Goal: Task Accomplishment & Management: Use online tool/utility

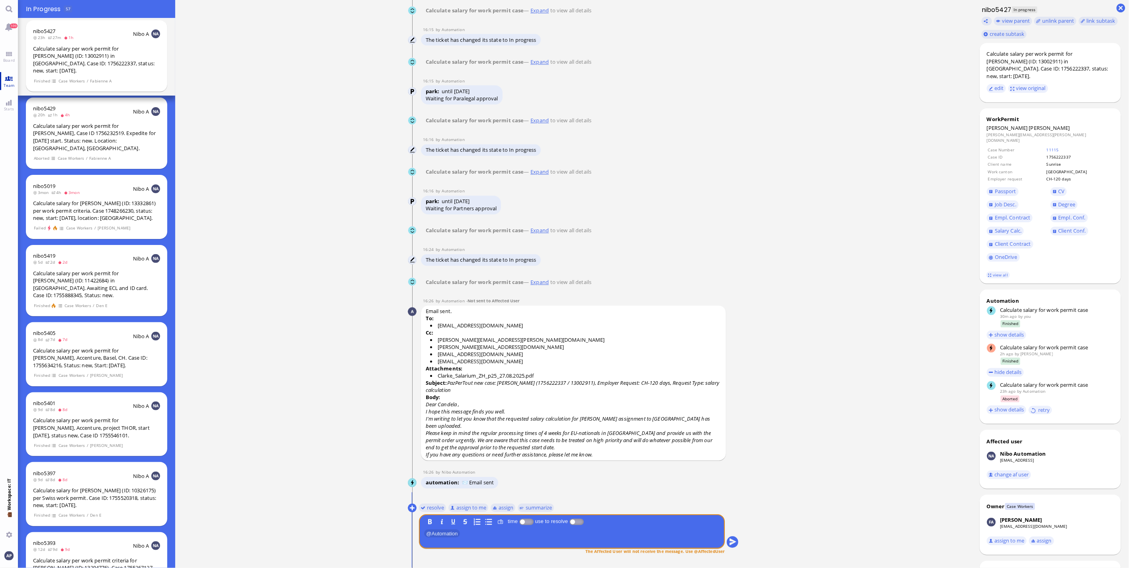
scroll to position [-563, 0]
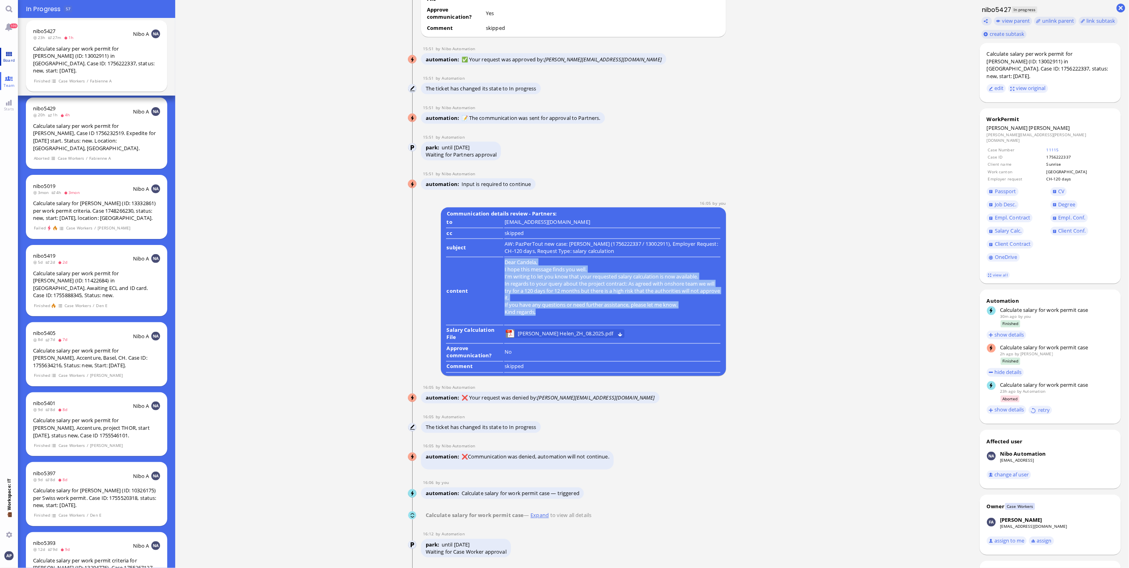
click at [7, 58] on span "Board" at bounding box center [9, 60] width 16 height 6
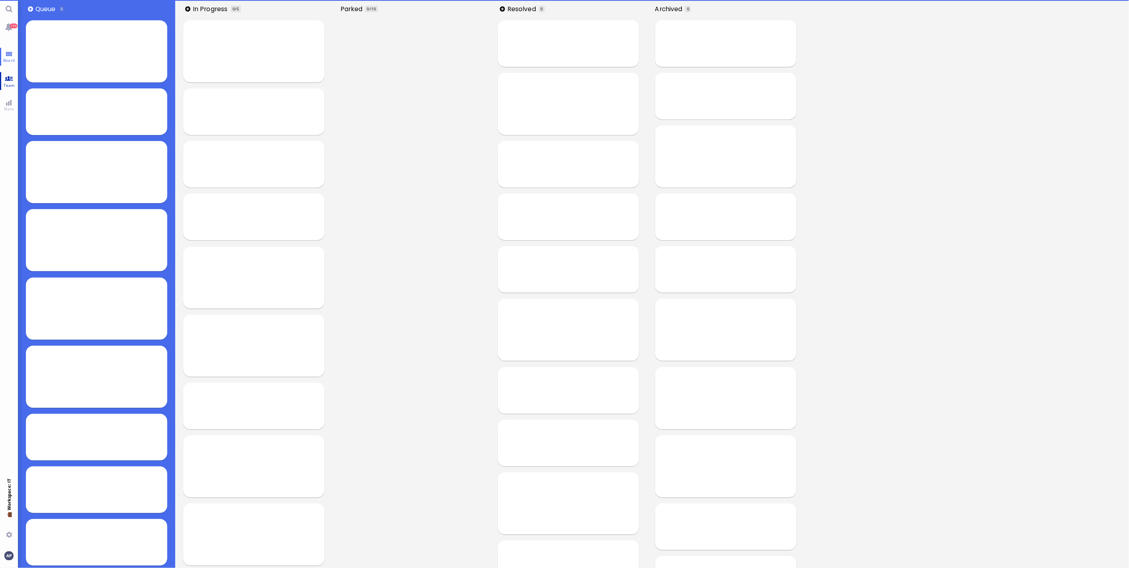
click at [9, 80] on link "Team" at bounding box center [9, 81] width 18 height 18
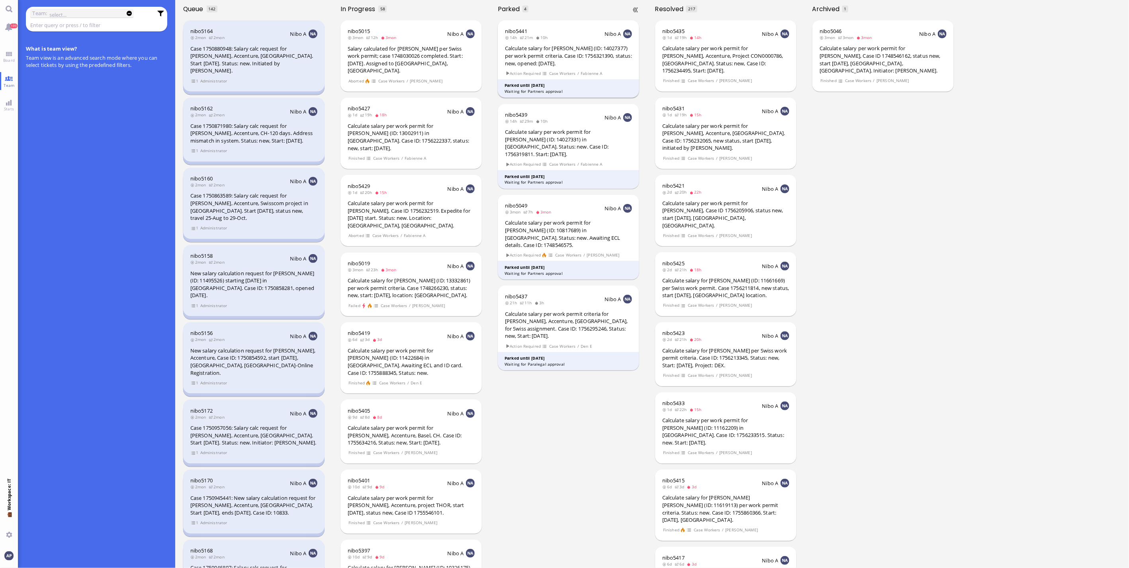
click at [575, 57] on div "Calculate salary for [PERSON_NAME] (ID: 14027377) per work permit criteria. Cas…" at bounding box center [568, 56] width 127 height 22
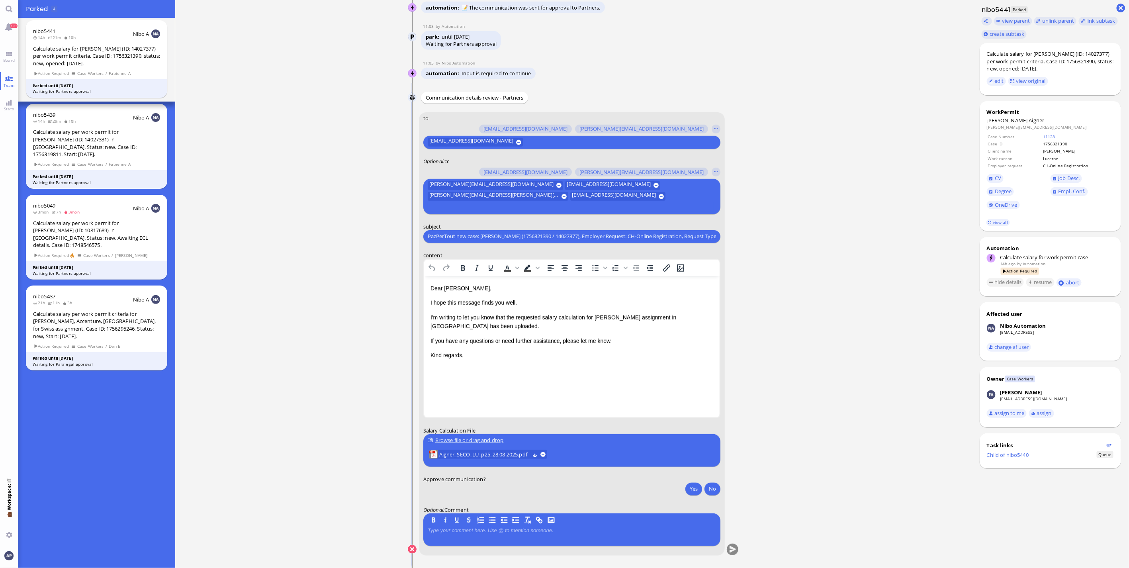
click at [381, 547] on ticket "27 Aug 21:16 by Automation Automation Calculate eligible salary for work permit…" at bounding box center [573, 284] width 797 height 568
click at [465, 455] on span "Aigner_SECO_LU_p25_28.08.2025.pdf" at bounding box center [484, 454] width 90 height 9
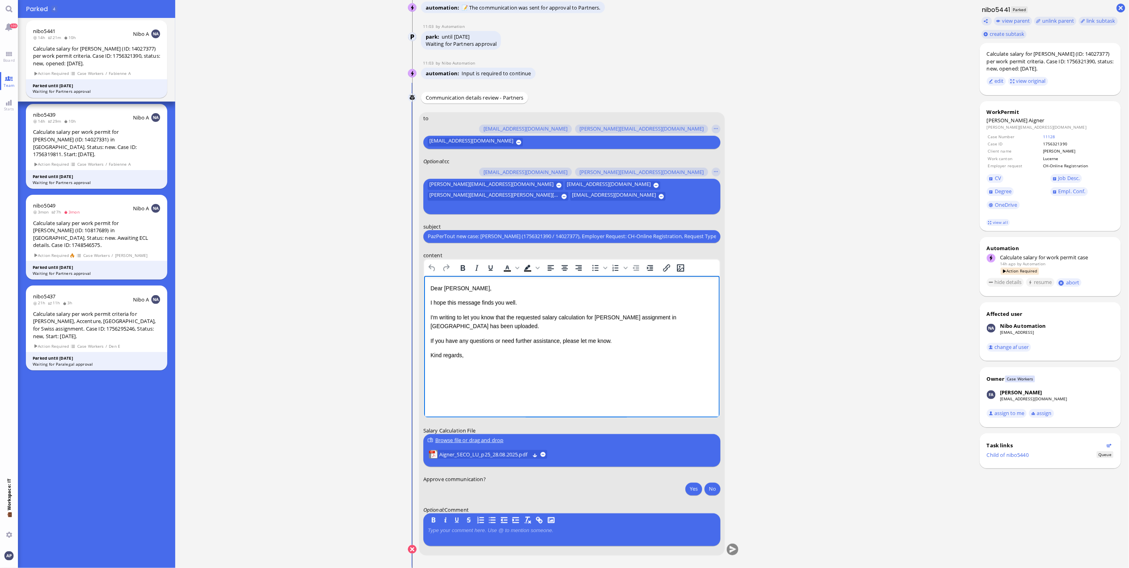
click at [480, 327] on p "I'm writing to let you know that the requested salary calculation for Mr. Aigne…" at bounding box center [571, 322] width 283 height 18
click at [523, 331] on div "Dear Aldana, I hope this message finds you well. I'm writing to let you know th…" at bounding box center [571, 329] width 283 height 90
drag, startPoint x: 508, startPoint y: 356, endPoint x: 560, endPoint y: 353, distance: 51.9
click at [560, 353] on p "We need the permit order until tomorrow, 19.08.2025, to be able to file the onl…" at bounding box center [571, 359] width 283 height 18
drag, startPoint x: 430, startPoint y: 354, endPoint x: 564, endPoint y: 352, distance: 133.8
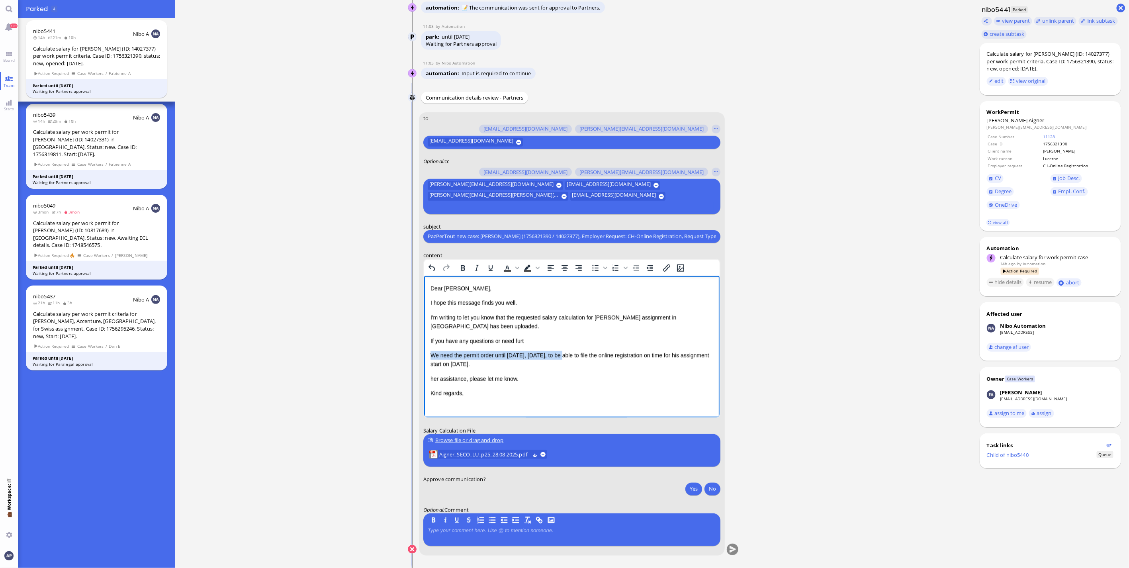
click at [564, 352] on p "We need the permit order until tomorrow, 19.08.2025, to be able to file the onl…" at bounding box center [571, 359] width 283 height 18
click at [458, 268] on icon "Bold" at bounding box center [463, 268] width 10 height 10
click at [494, 361] on p "We need the permit order until tomorrow, 19.08.2025, to be able to file the onl…" at bounding box center [571, 359] width 283 height 18
click at [538, 367] on p "We need the permit order until tomorrow, 19.08.2025, to be able to file the onl…" at bounding box center [571, 359] width 283 height 18
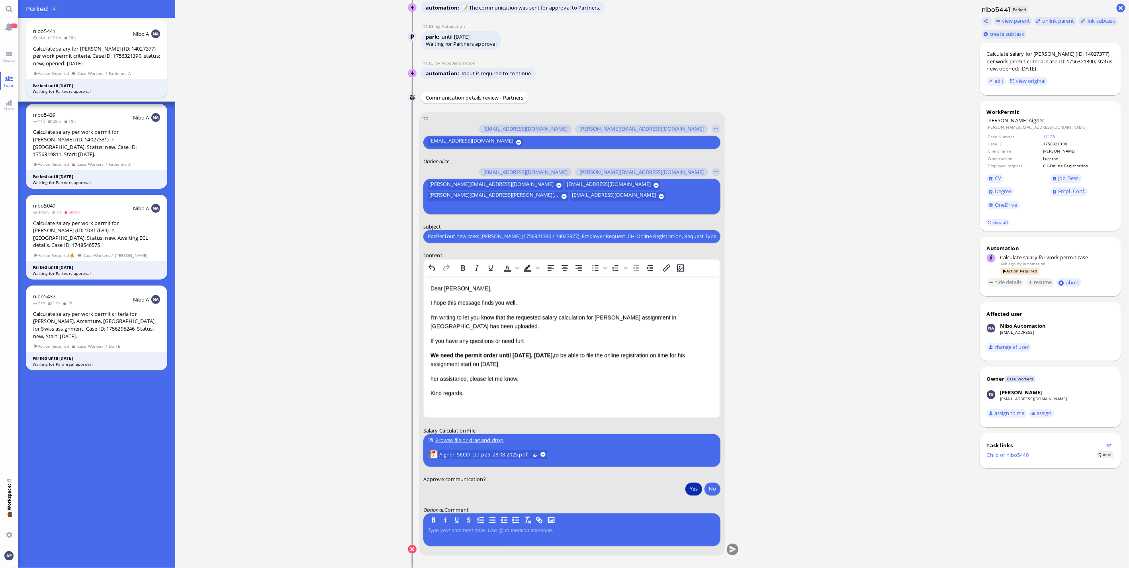
click at [687, 487] on button "Yes" at bounding box center [693, 488] width 17 height 13
click at [732, 551] on button "submit" at bounding box center [733, 550] width 12 height 12
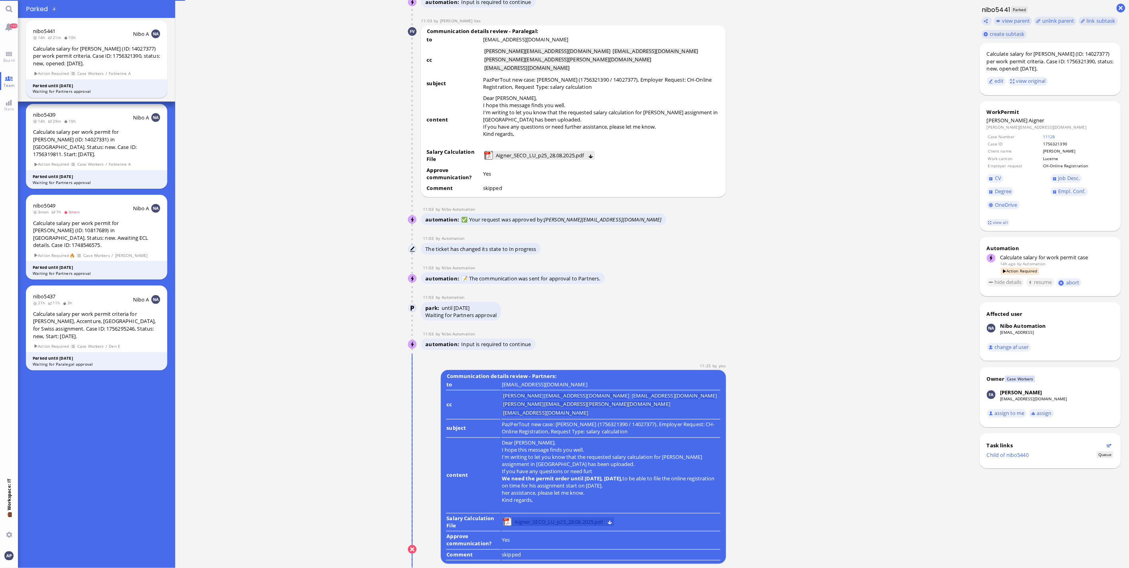
click at [556, 522] on span "Aigner_SECO_LU_p25_28.08.2025.pdf" at bounding box center [559, 521] width 88 height 9
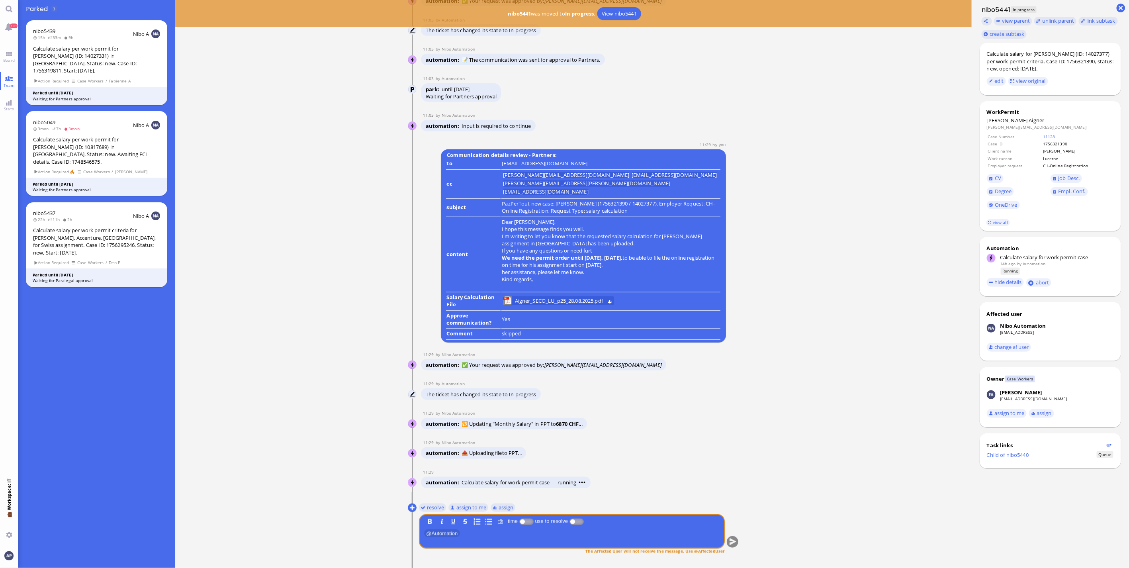
drag, startPoint x: 424, startPoint y: 506, endPoint x: 442, endPoint y: 506, distance: 18.7
click at [424, 506] on button "resolve" at bounding box center [432, 507] width 27 height 9
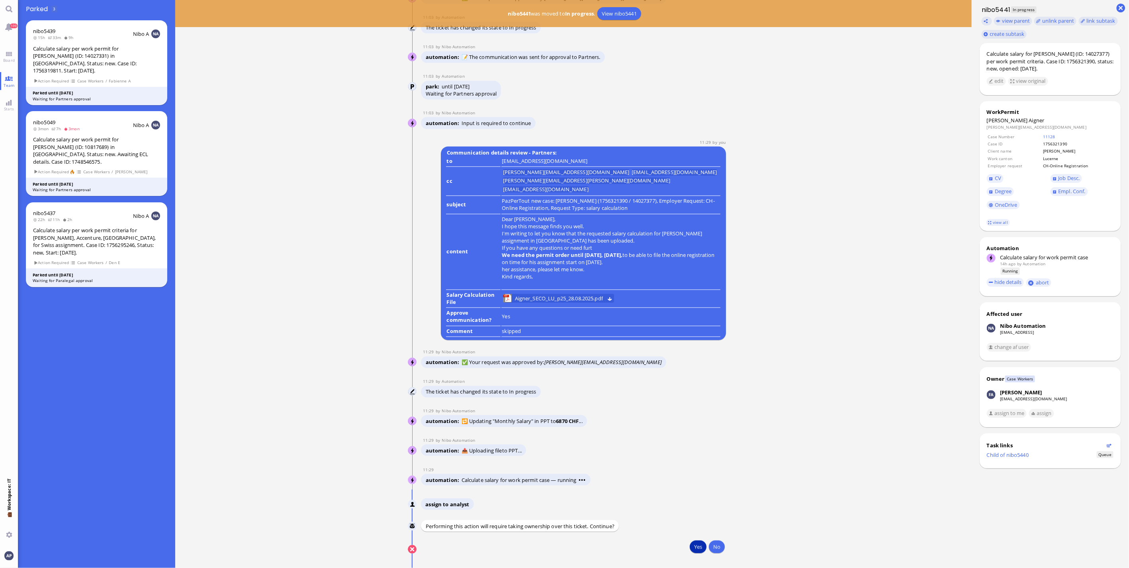
click at [695, 548] on button "Yes" at bounding box center [698, 546] width 17 height 13
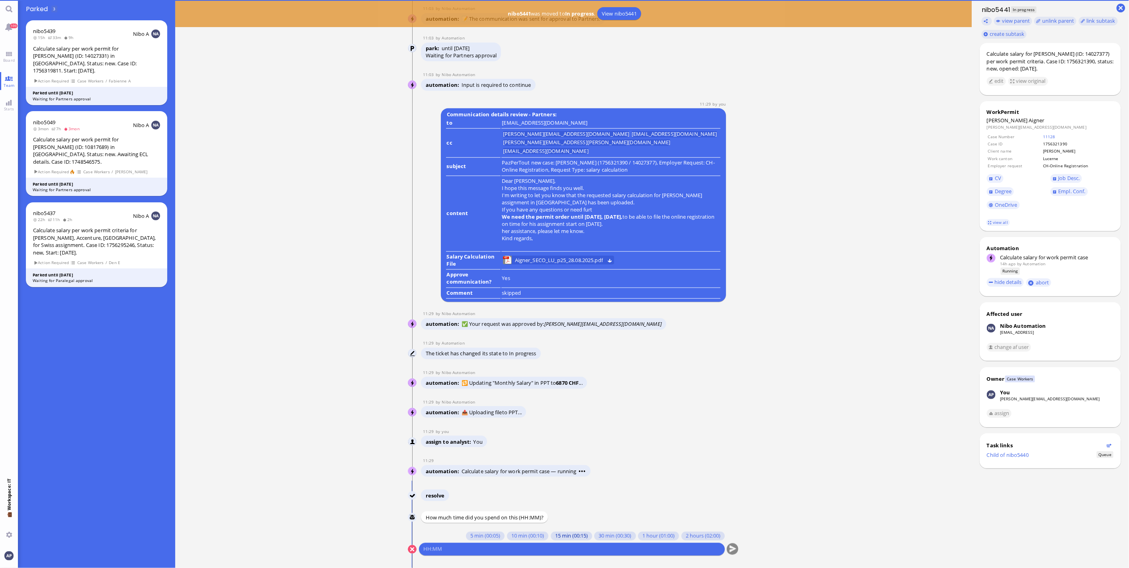
scroll to position [0, 0]
click at [481, 532] on button "5 min (00:05)" at bounding box center [485, 535] width 39 height 9
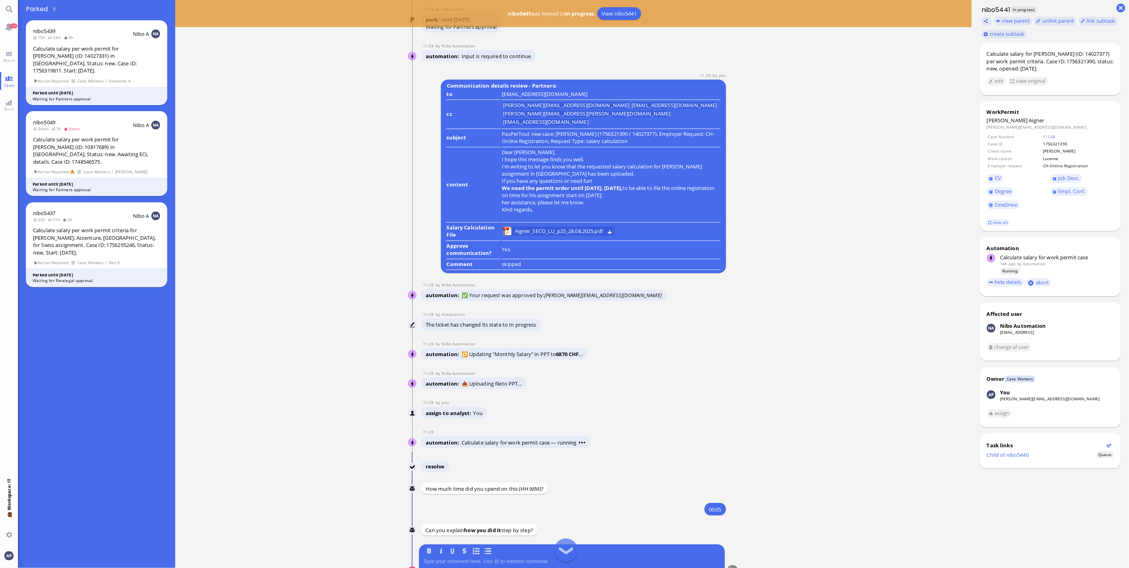
scroll to position [0, 0]
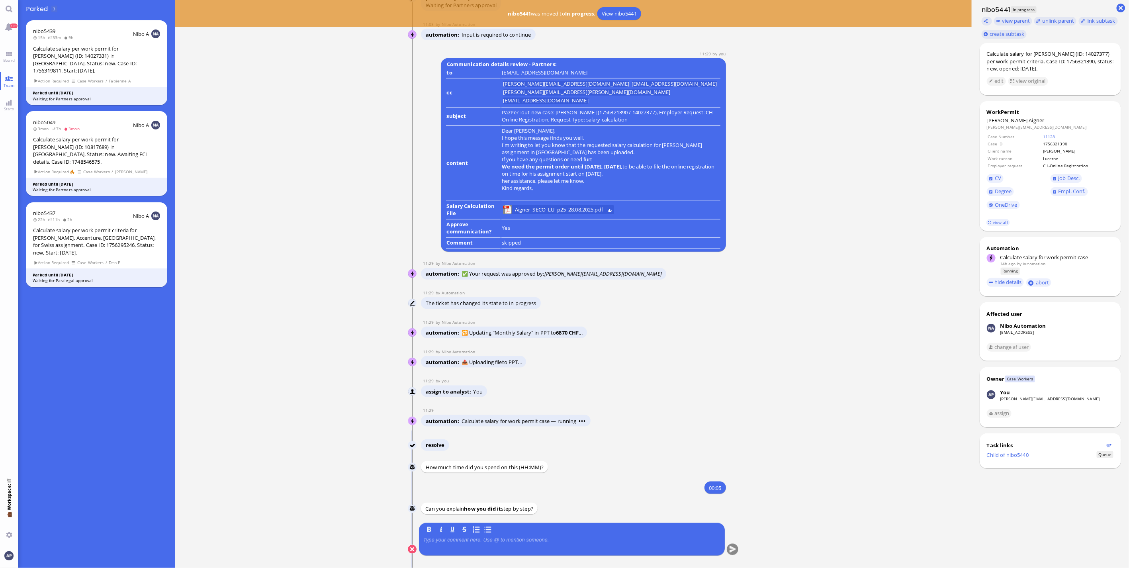
click at [480, 562] on conversation-line "You B I U S" at bounding box center [573, 544] width 331 height 43
click at [484, 548] on div at bounding box center [571, 545] width 297 height 17
click at [488, 543] on div at bounding box center [571, 545] width 297 height 17
click at [489, 540] on p at bounding box center [571, 540] width 297 height 6
click at [724, 554] on conversation-line "You B I U S same as usual" at bounding box center [573, 544] width 331 height 43
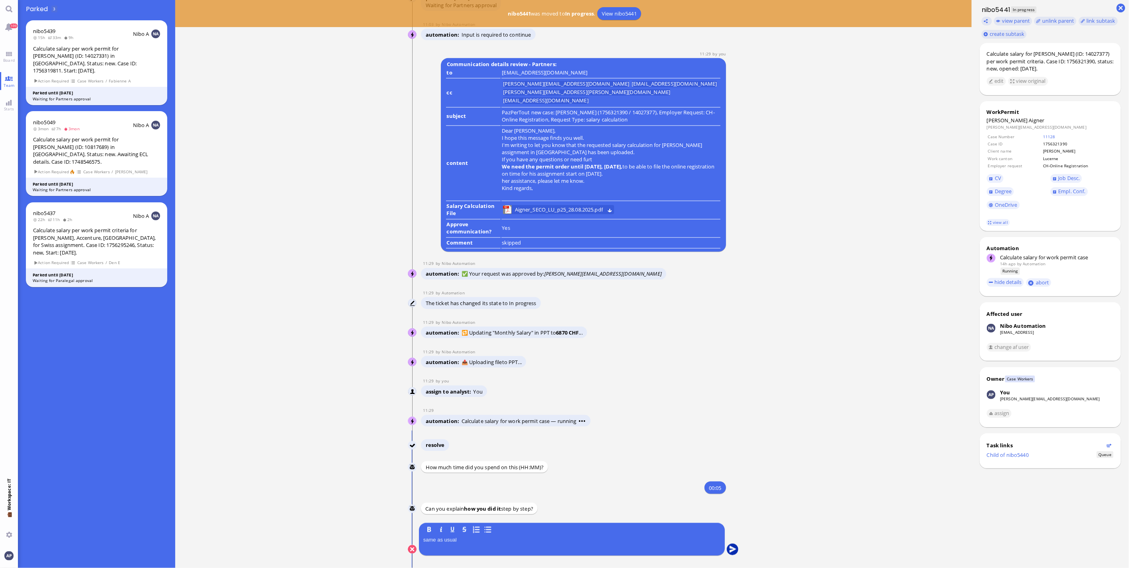
click at [729, 550] on button "submit" at bounding box center [733, 550] width 12 height 12
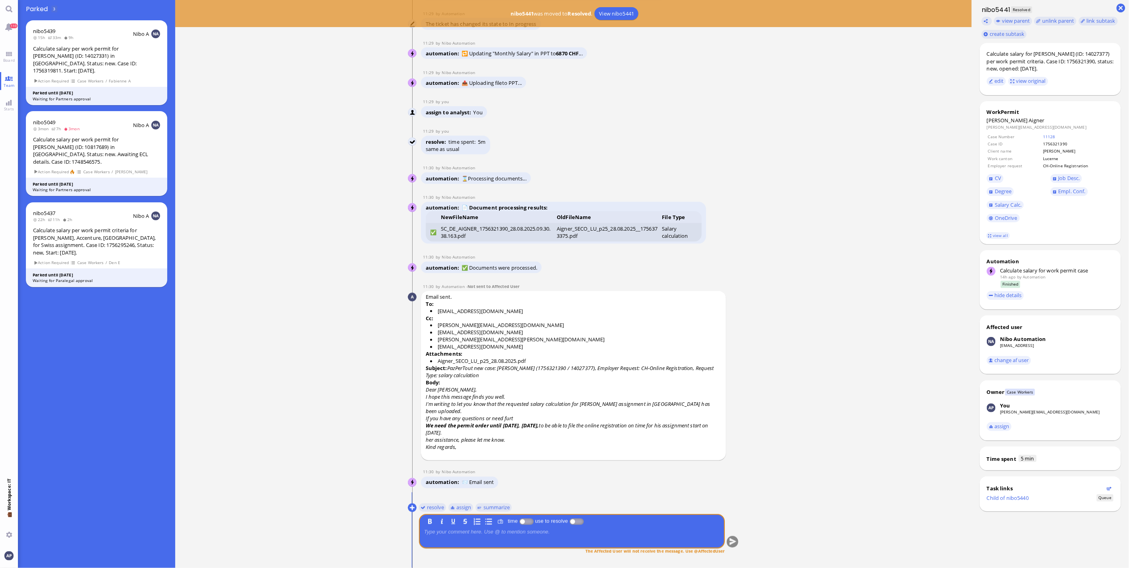
click at [0, 52] on html "110 Board Team Stats 💼 Workspace: IT You Team: None Paralegal Partners Administ…" at bounding box center [564, 284] width 1129 height 568
click at [5, 59] on span "Board" at bounding box center [9, 60] width 16 height 6
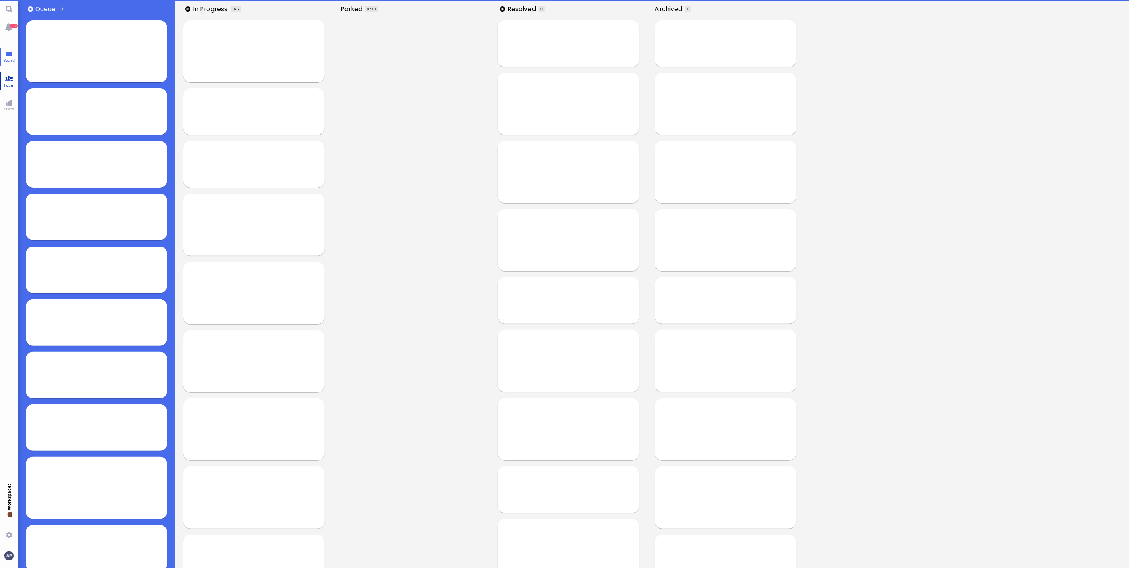
click at [10, 80] on link "Team" at bounding box center [9, 81] width 18 height 18
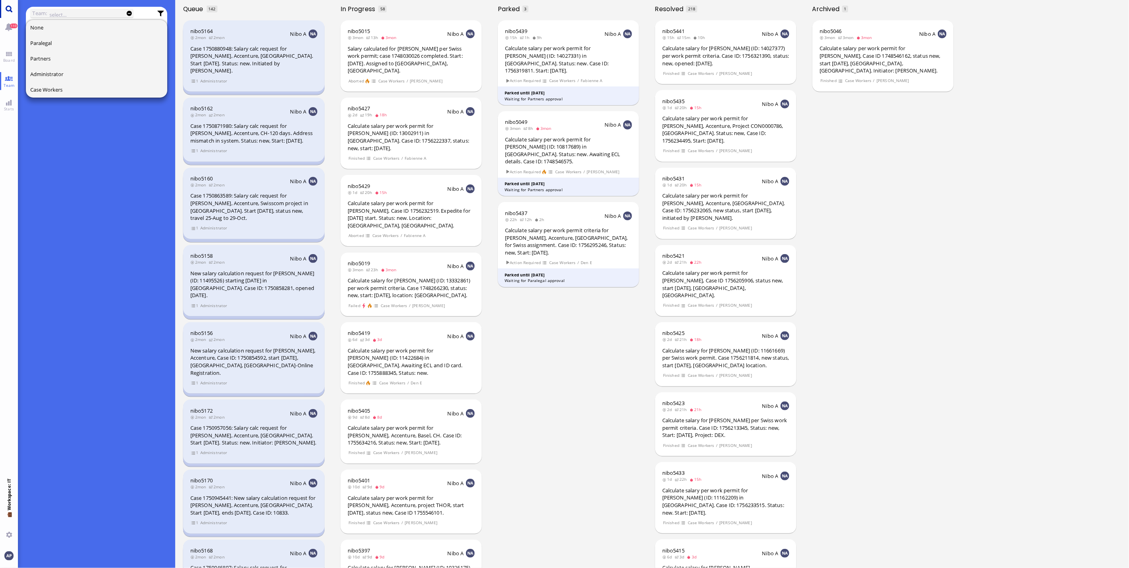
click at [5, 10] on link "Main menu" at bounding box center [9, 9] width 18 height 18
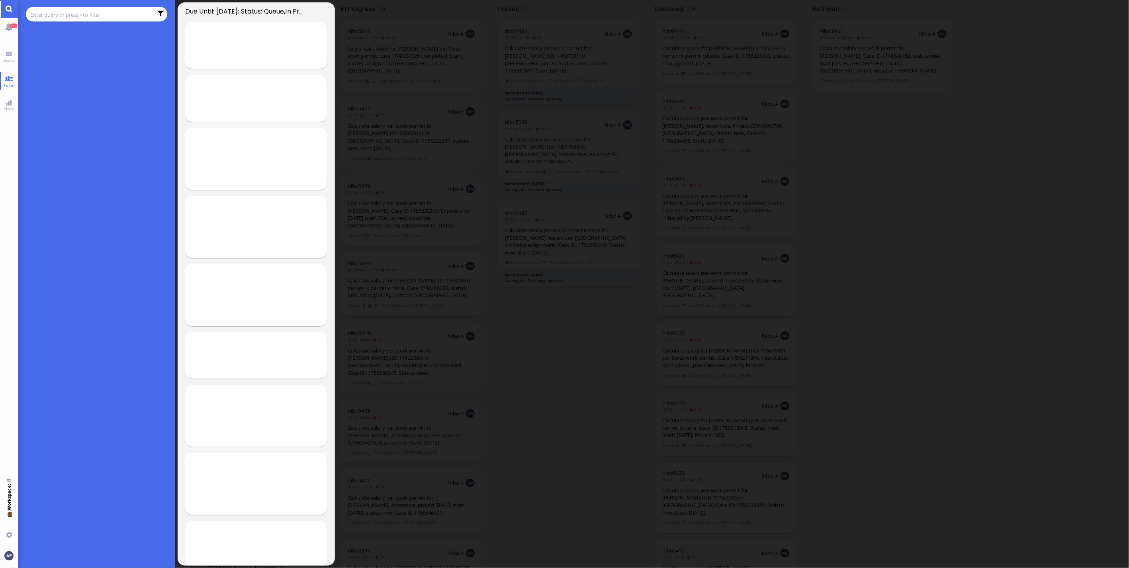
click at [61, 19] on chips at bounding box center [97, 14] width 142 height 15
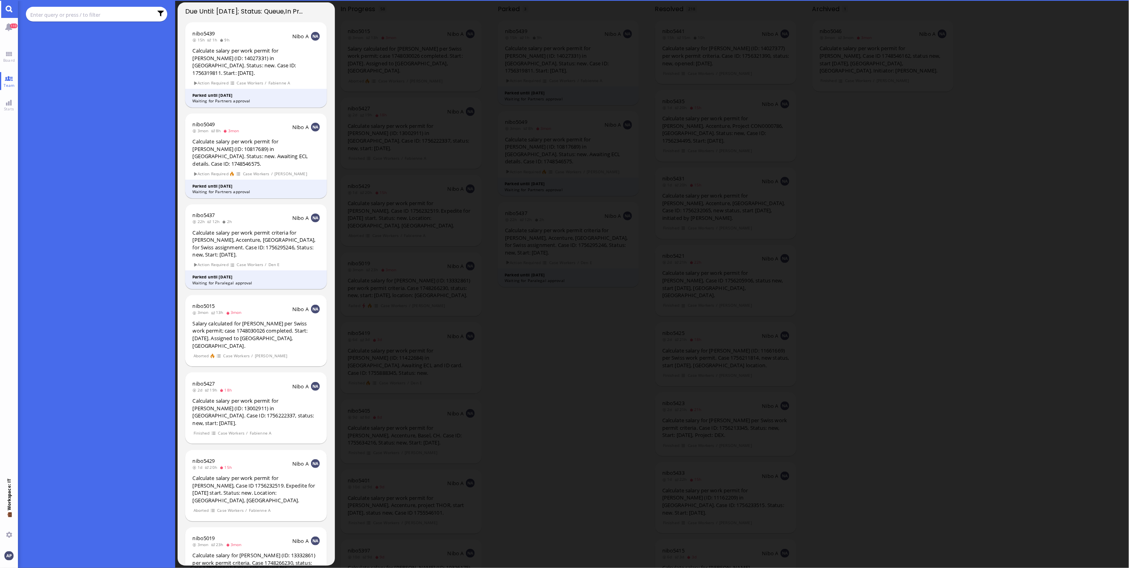
click at [61, 14] on input "text" at bounding box center [91, 14] width 122 height 9
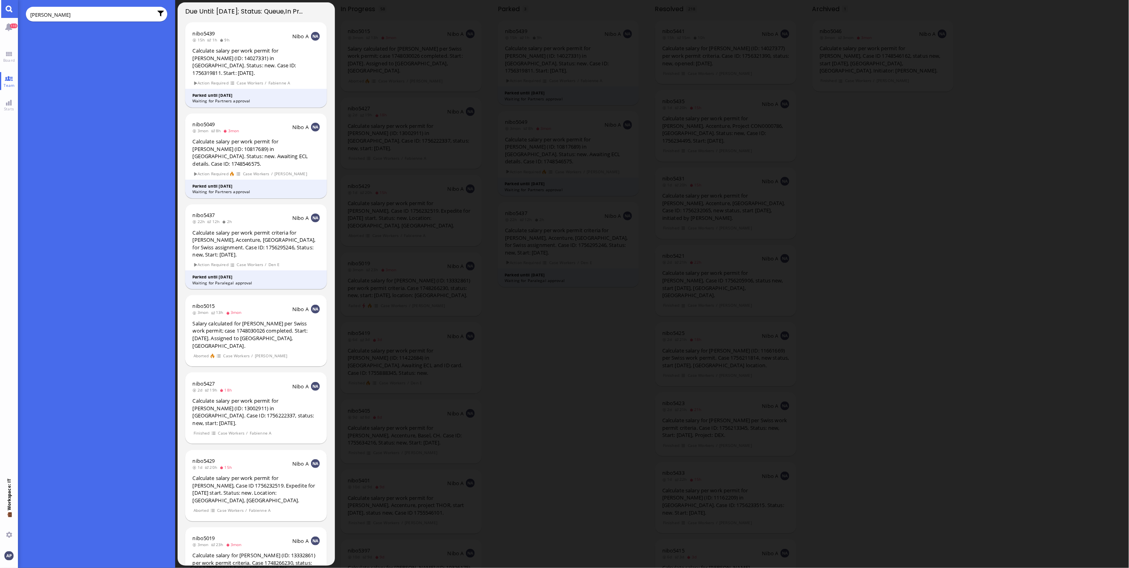
type input "harrison"
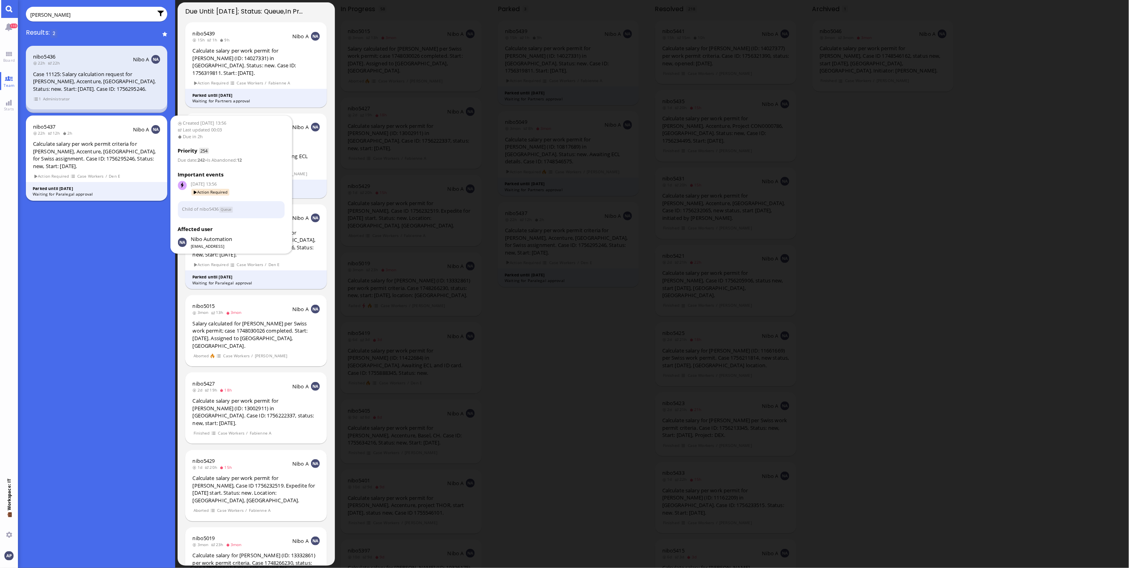
click at [79, 159] on div "Calculate salary per work permit criteria for [PERSON_NAME], Accenture, [GEOGRA…" at bounding box center [96, 154] width 127 height 29
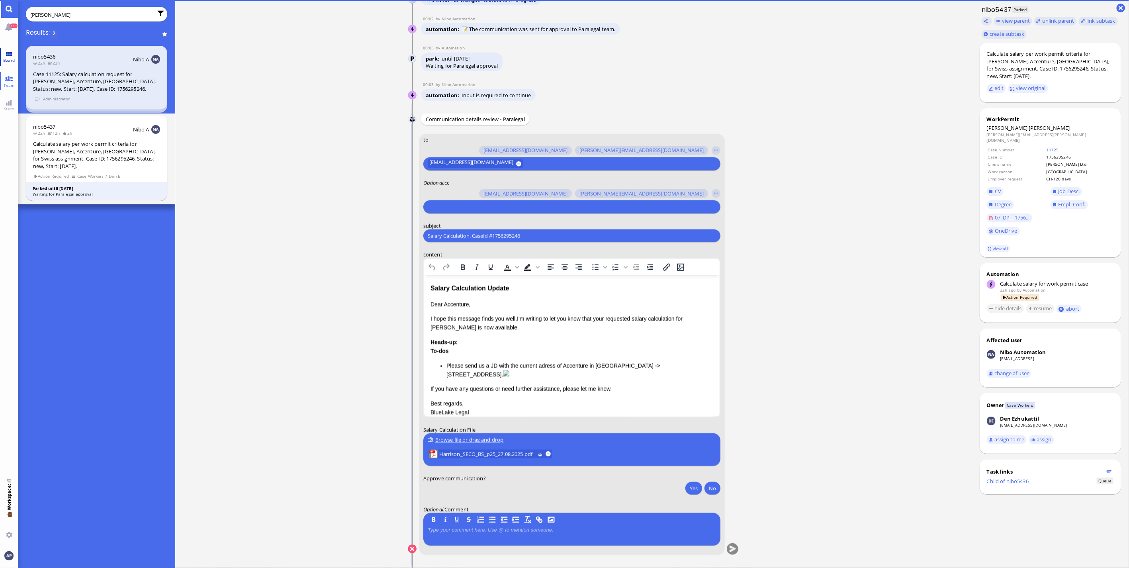
click at [10, 55] on link "Board" at bounding box center [9, 57] width 18 height 18
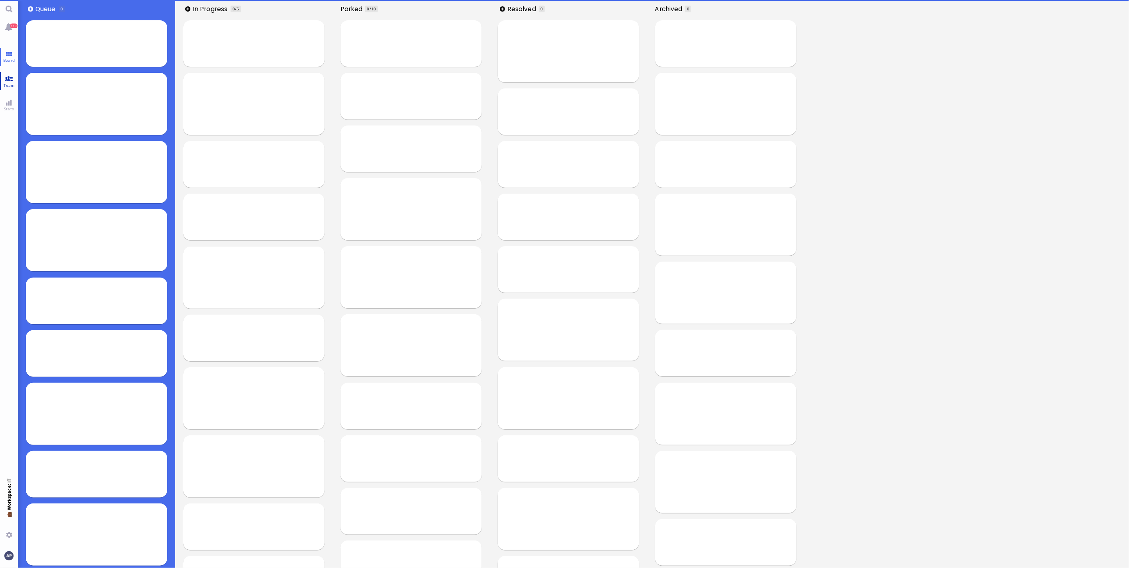
click at [6, 84] on span "Team" at bounding box center [9, 85] width 15 height 6
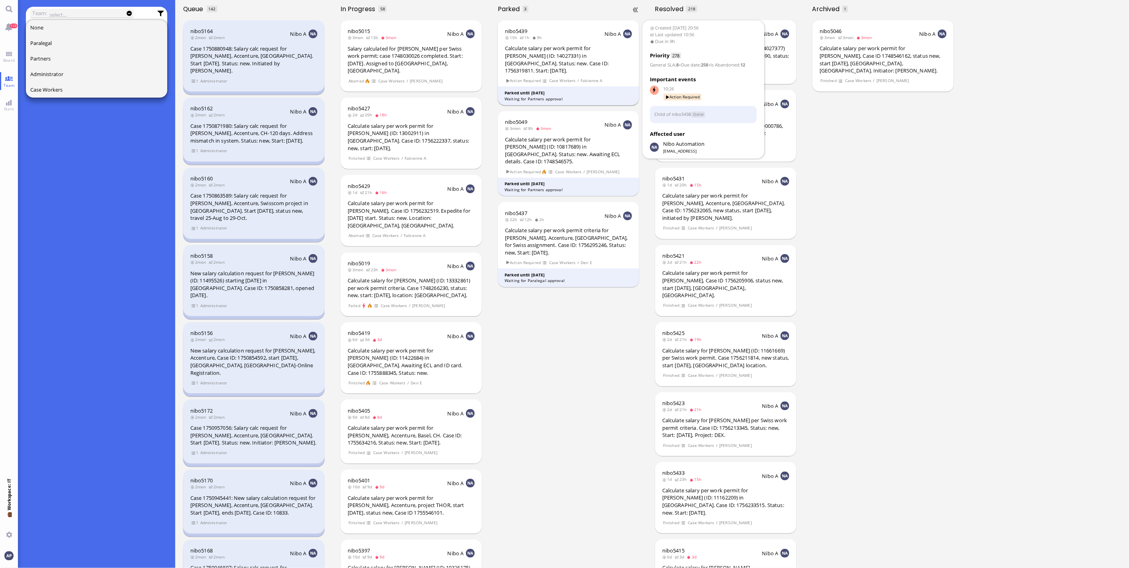
click at [584, 66] on div "Calculate salary per work permit for [PERSON_NAME] (ID: 14027331) in [GEOGRAPHI…" at bounding box center [568, 59] width 127 height 29
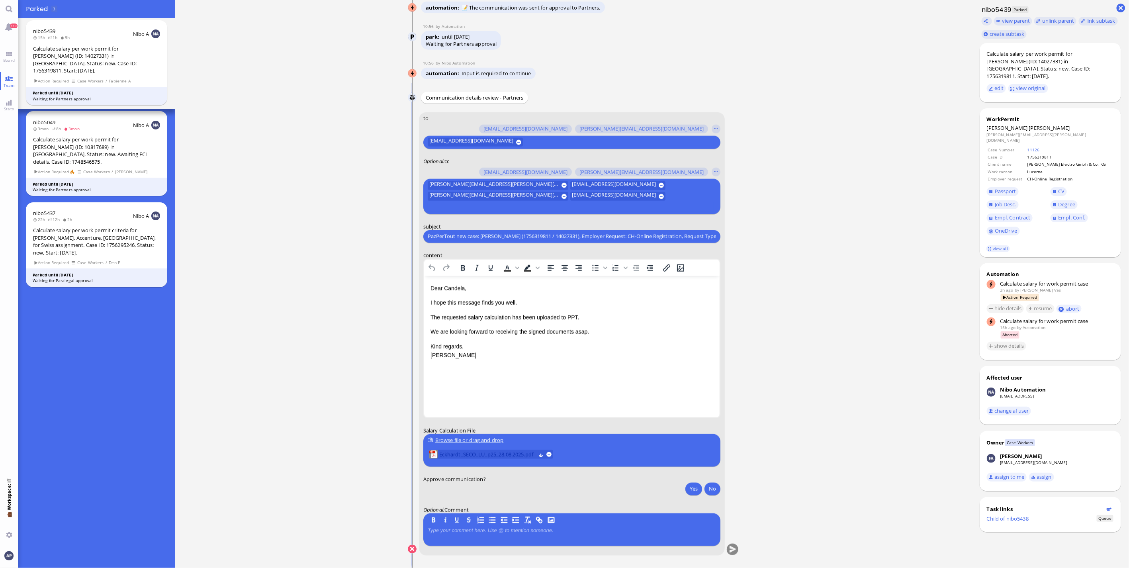
click at [450, 451] on span "Eckhardt_SECO_LU_p25_28.08.2025.pdf" at bounding box center [487, 454] width 96 height 9
click at [689, 492] on button "Yes" at bounding box center [693, 488] width 17 height 13
click at [729, 552] on button "submit" at bounding box center [733, 550] width 12 height 12
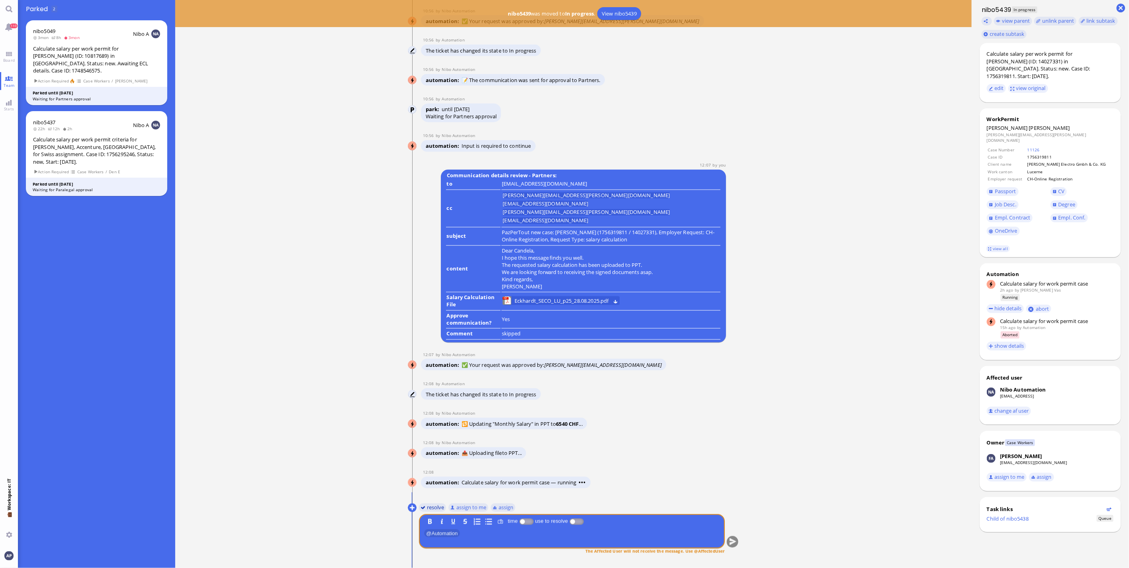
click at [419, 509] on button "resolve" at bounding box center [432, 507] width 27 height 9
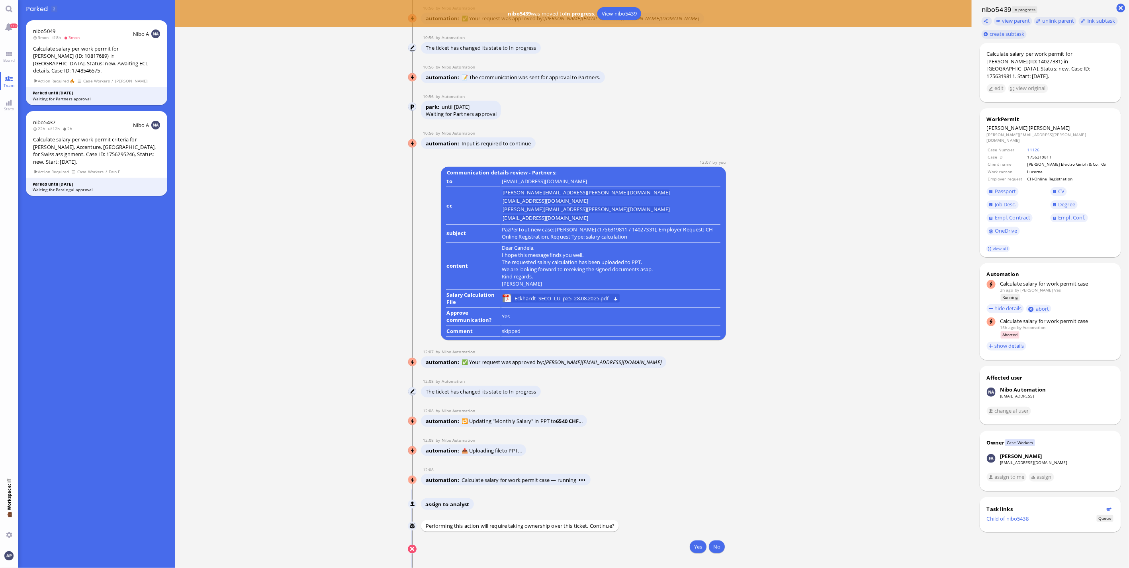
click at [686, 547] on div "Yes No" at bounding box center [572, 547] width 306 height 15
click at [692, 546] on button "Yes" at bounding box center [698, 546] width 17 height 13
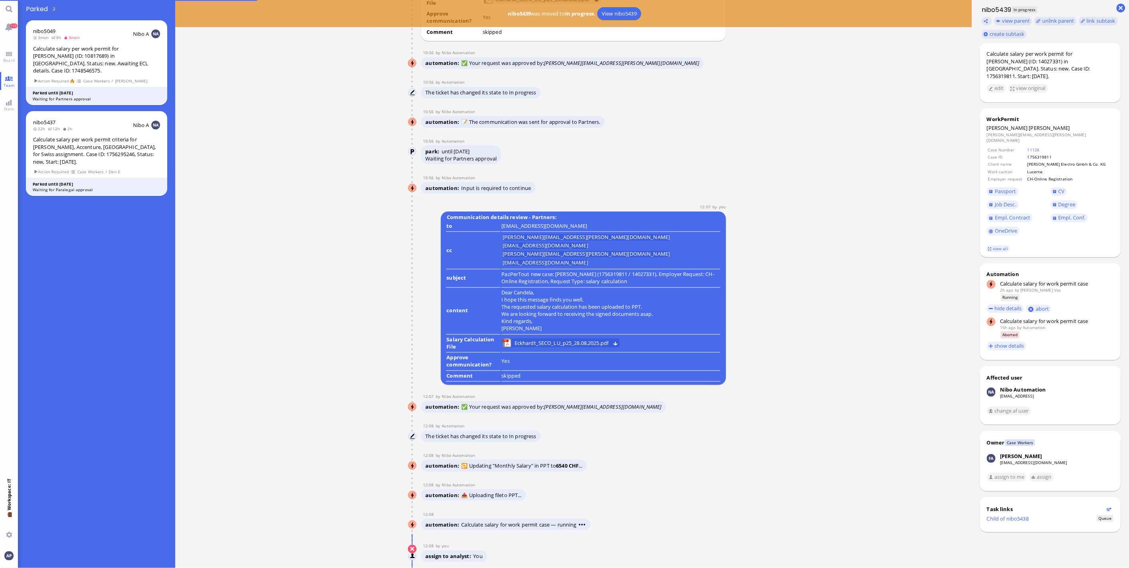
scroll to position [0, 0]
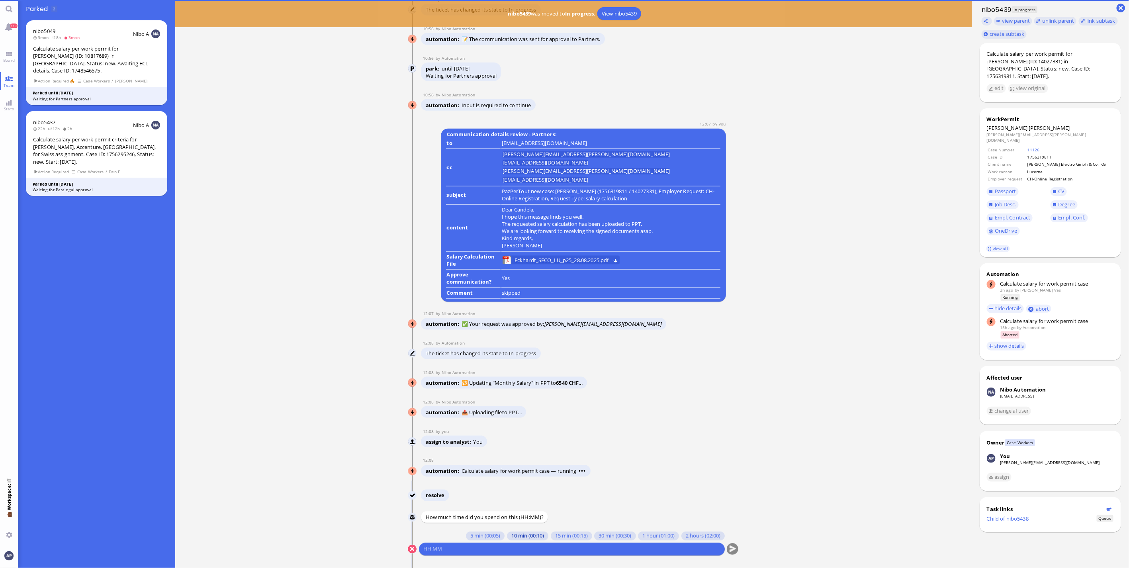
click at [507, 535] on button "10 min (00:10)" at bounding box center [527, 536] width 41 height 9
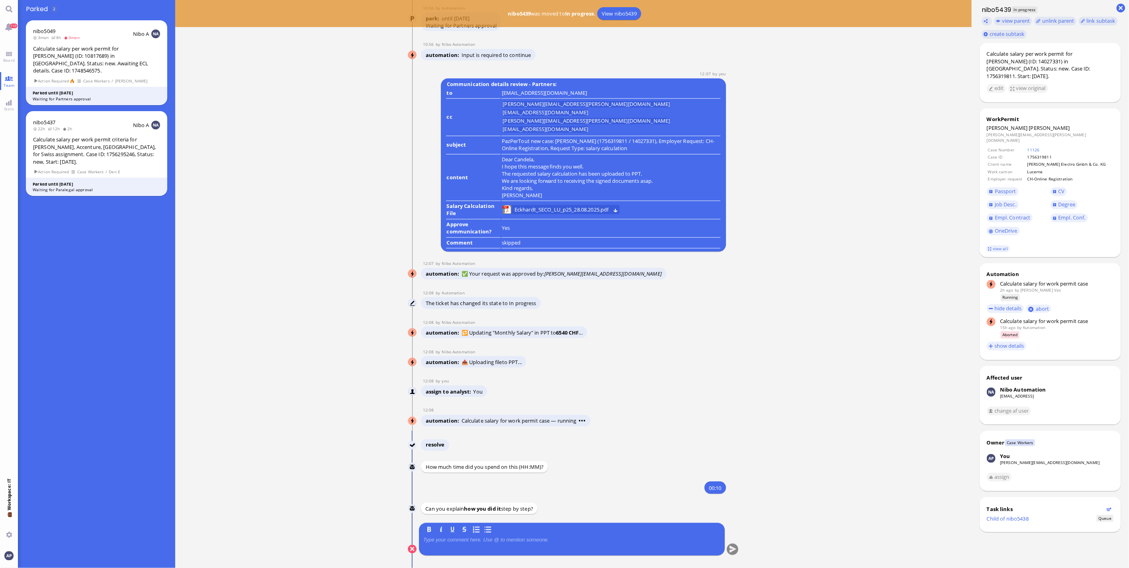
click at [491, 543] on div at bounding box center [571, 545] width 297 height 17
click at [502, 539] on p at bounding box center [571, 540] width 297 height 6
click at [732, 545] on button "submit" at bounding box center [733, 550] width 12 height 12
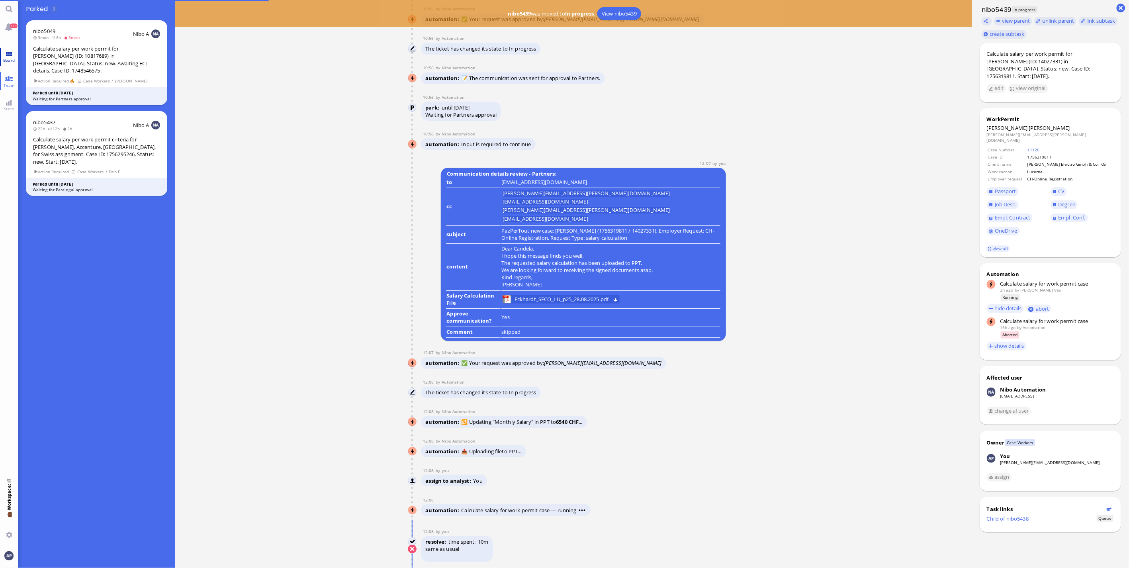
click at [11, 60] on span "Board" at bounding box center [9, 60] width 16 height 6
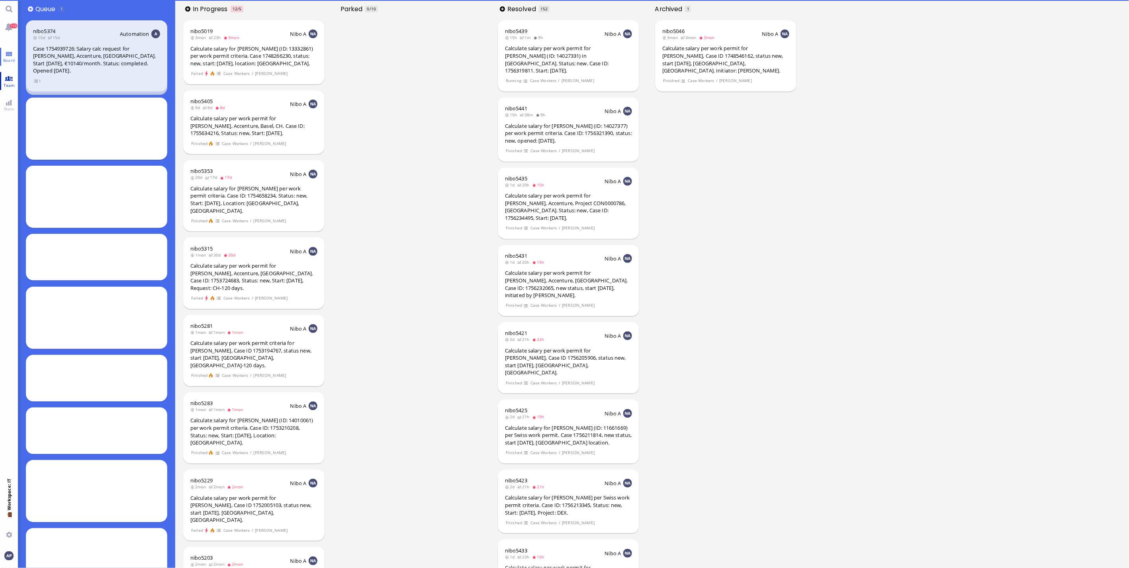
click at [11, 80] on link "Team" at bounding box center [9, 81] width 18 height 18
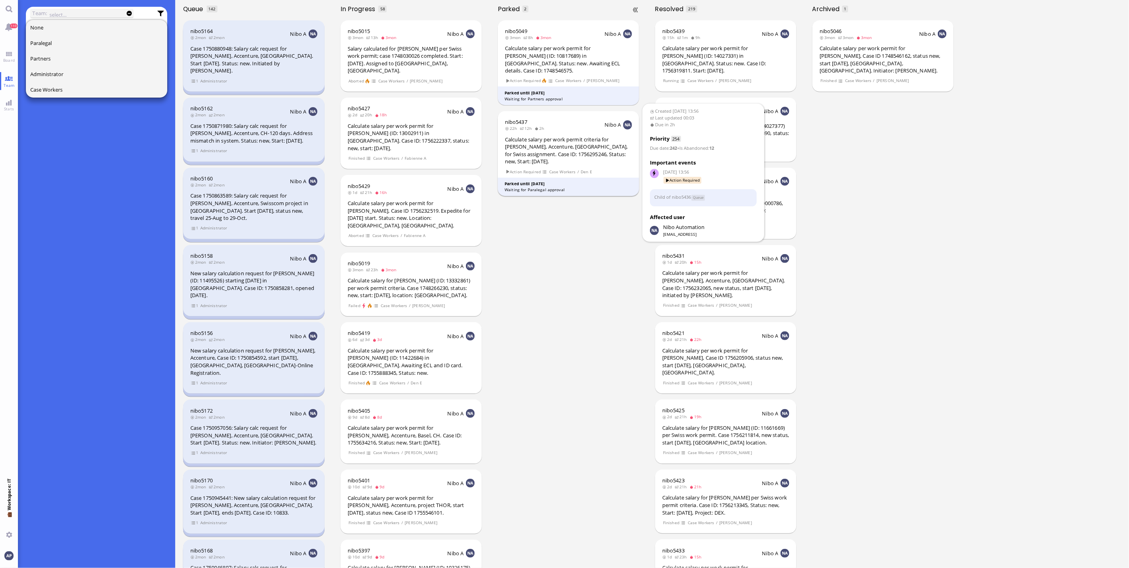
click at [579, 145] on div "Calculate salary per work permit criteria for [PERSON_NAME], Accenture, [GEOGRA…" at bounding box center [568, 150] width 127 height 29
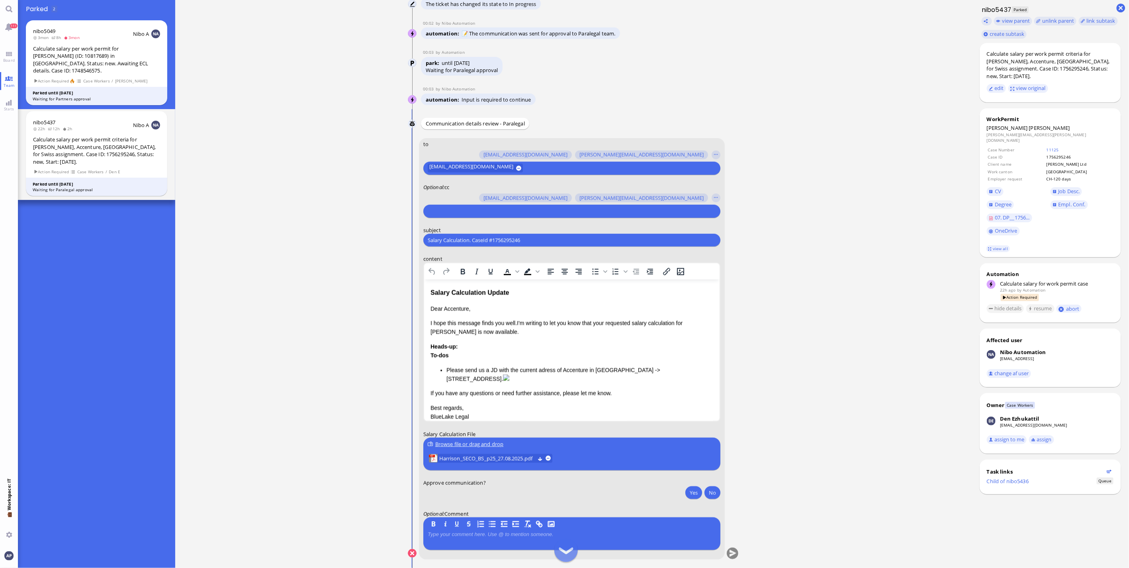
scroll to position [0, 0]
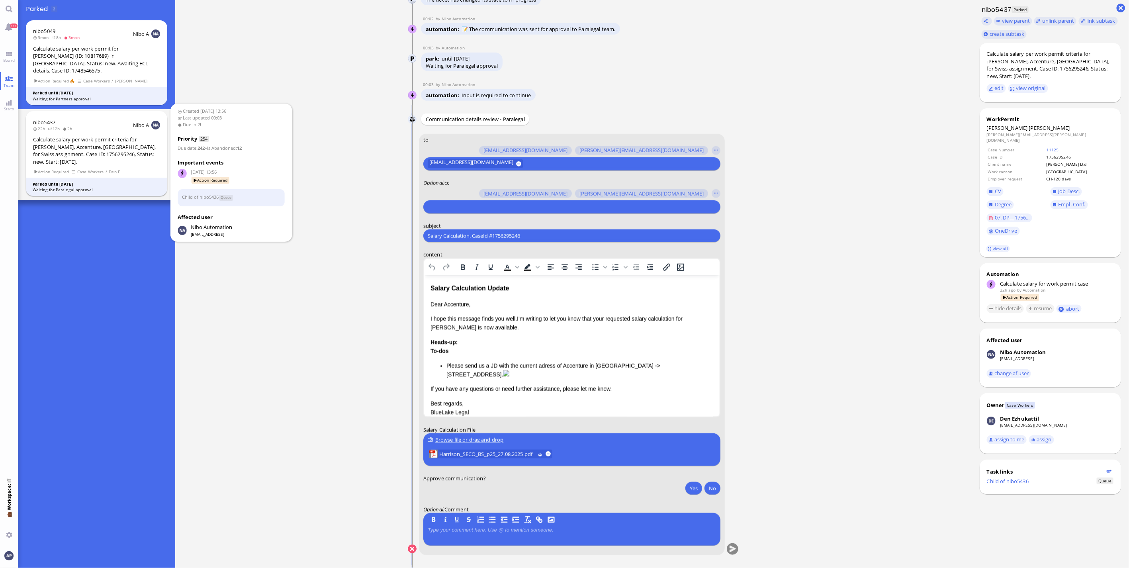
click at [108, 137] on div "Calculate salary per work permit criteria for [PERSON_NAME], Accenture, [GEOGRA…" at bounding box center [96, 150] width 127 height 29
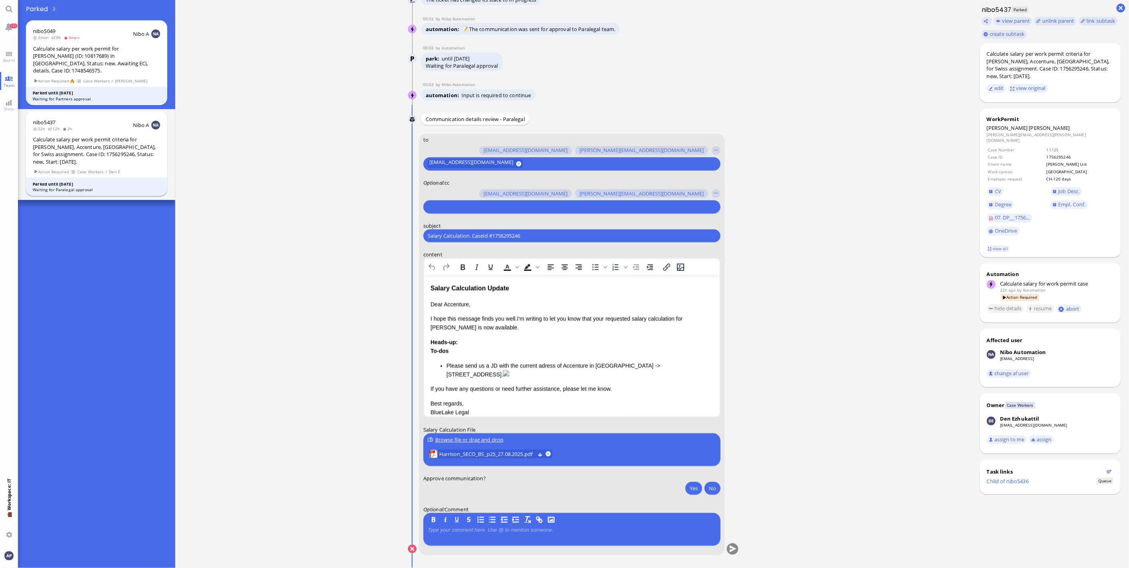
click at [106, 141] on div "Calculate salary per work permit criteria for [PERSON_NAME], Accenture, [GEOGRA…" at bounding box center [96, 150] width 127 height 29
click at [9, 57] on link "Board" at bounding box center [9, 57] width 18 height 18
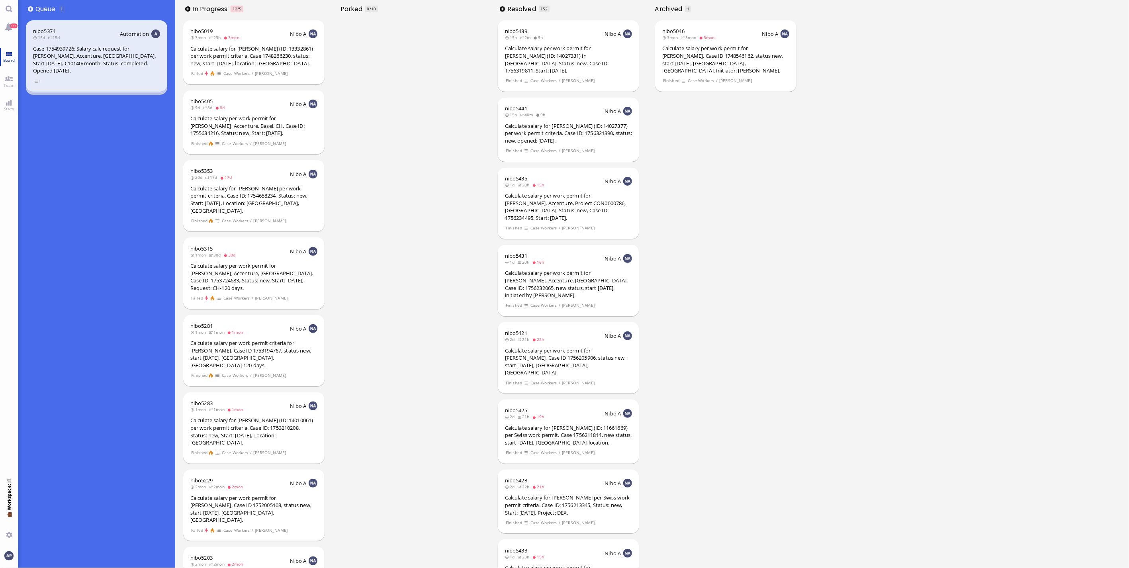
click at [12, 61] on span "Board" at bounding box center [9, 60] width 16 height 6
click at [7, 79] on link "Team" at bounding box center [9, 81] width 18 height 18
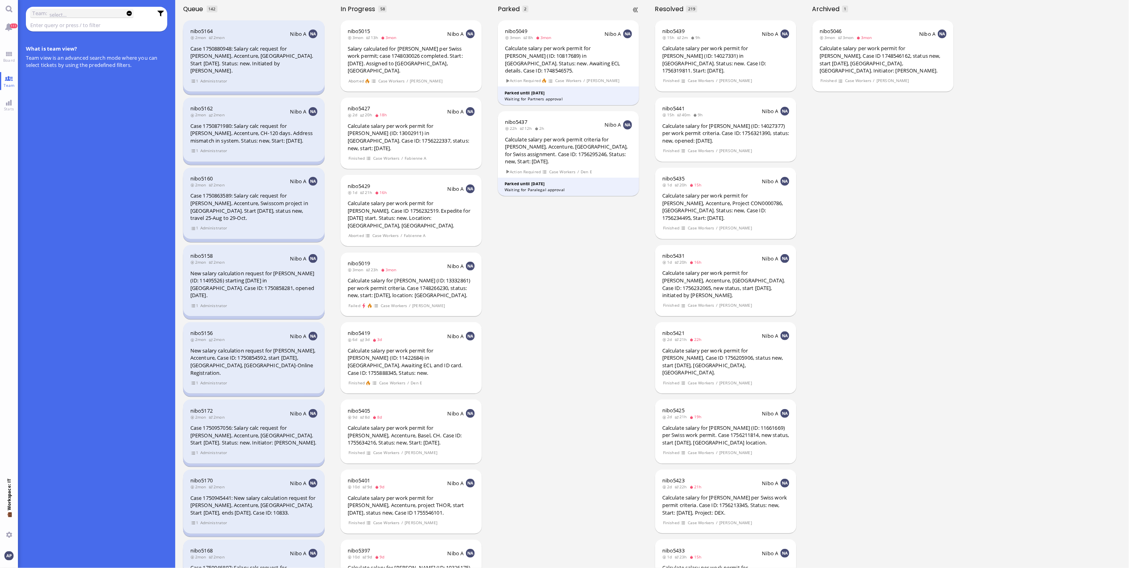
drag, startPoint x: 611, startPoint y: 388, endPoint x: 497, endPoint y: 390, distance: 113.5
click at [611, 388] on div "nibo5049 3mon 8h 3mon Nibo A Calculate salary per work permit for Jeffrey Berry…" at bounding box center [568, 293] width 157 height 550
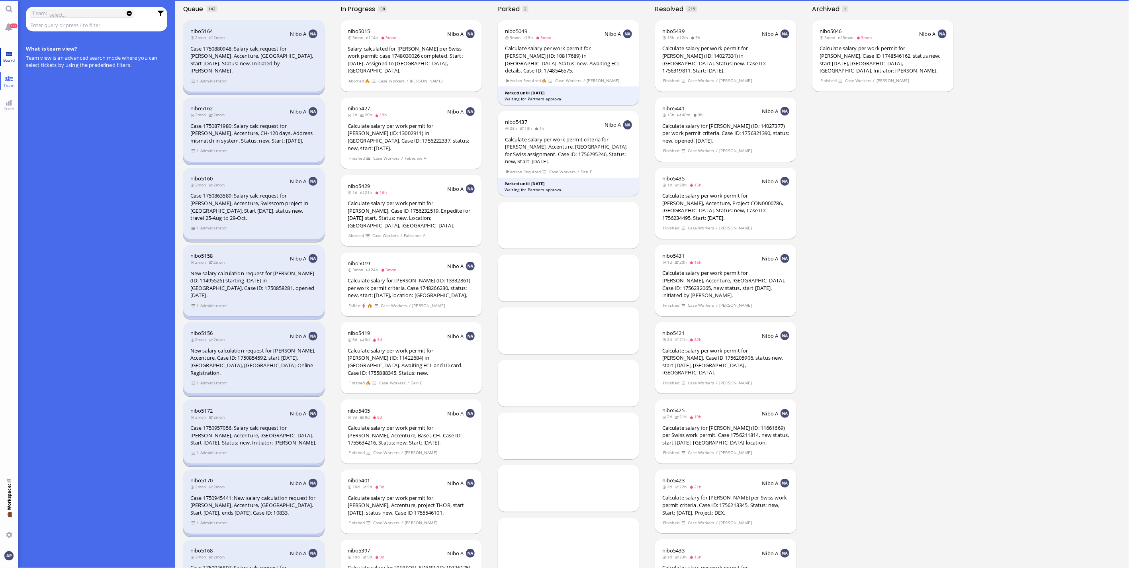
click at [3, 50] on link "Board" at bounding box center [9, 57] width 18 height 18
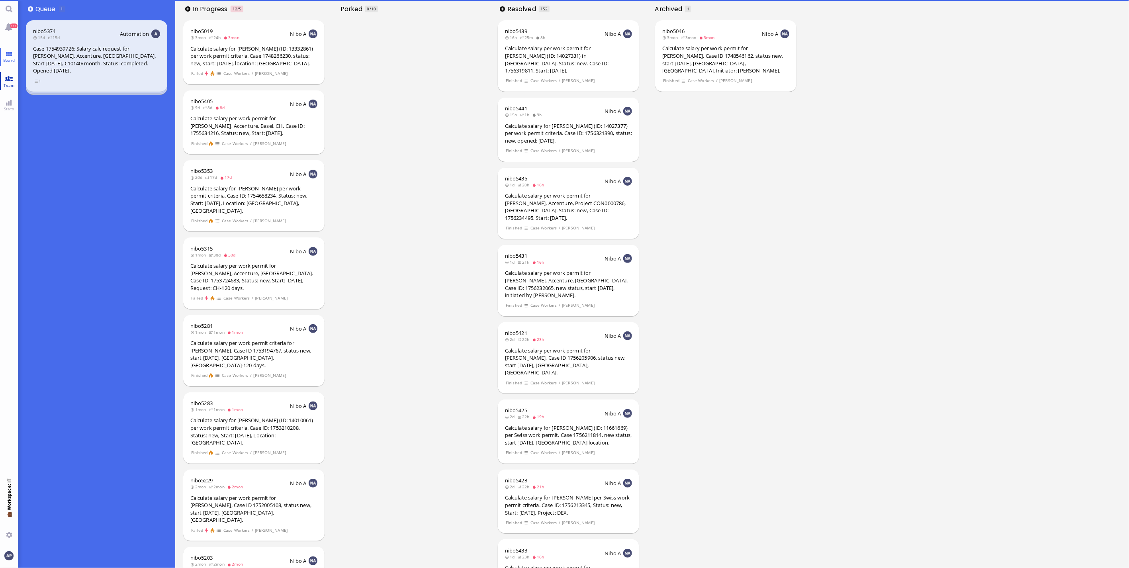
click at [8, 82] on span "Team" at bounding box center [9, 85] width 15 height 6
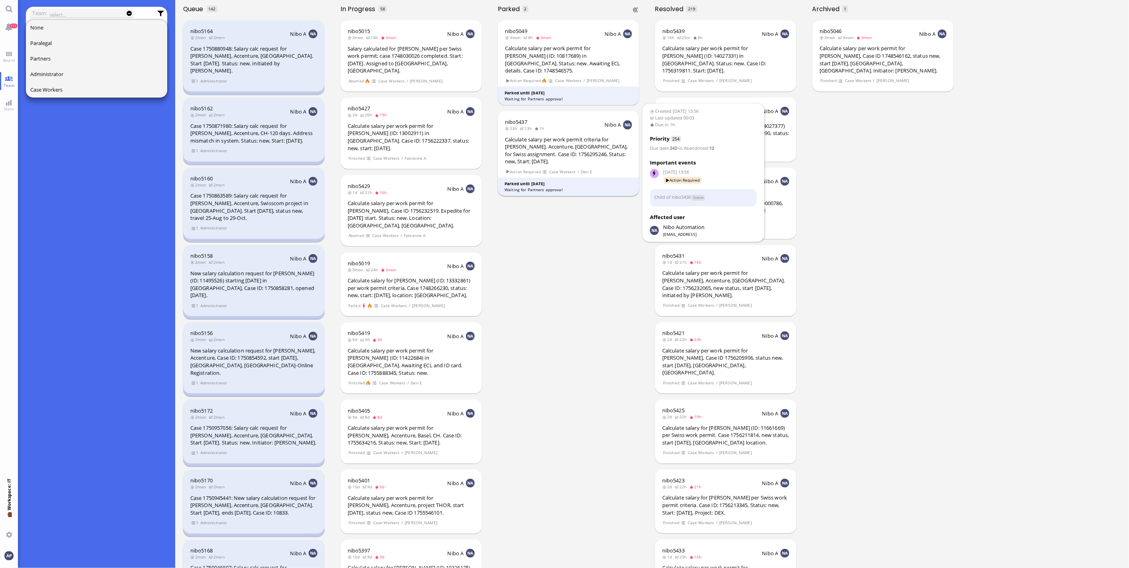
click at [548, 136] on div "Calculate salary per work permit criteria for [PERSON_NAME], Accenture, [GEOGRA…" at bounding box center [568, 150] width 127 height 29
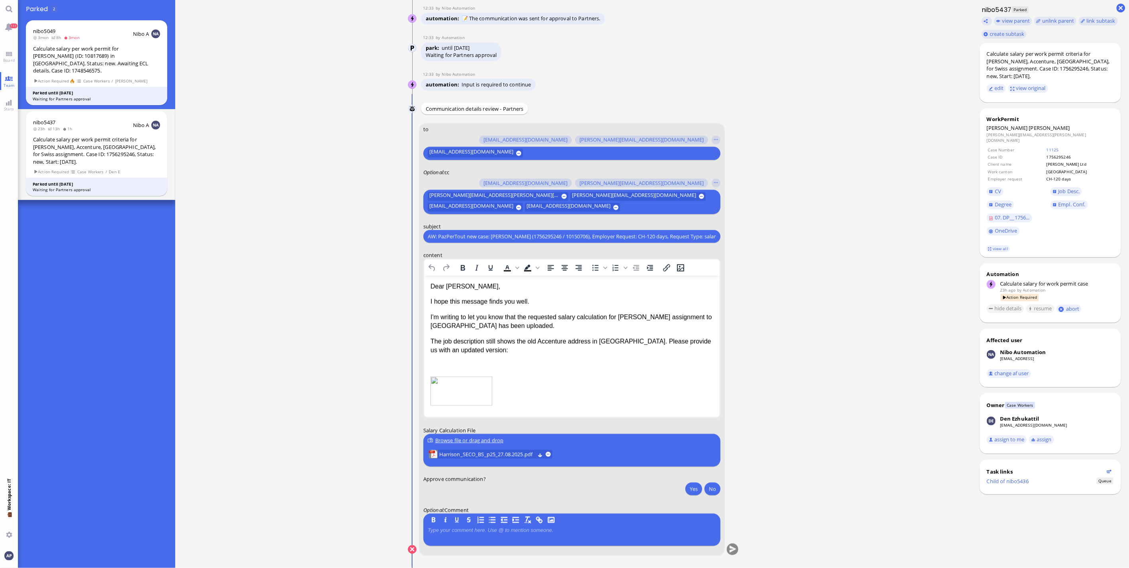
click at [642, 208] on input "text" at bounding box center [668, 207] width 92 height 8
type input "a"
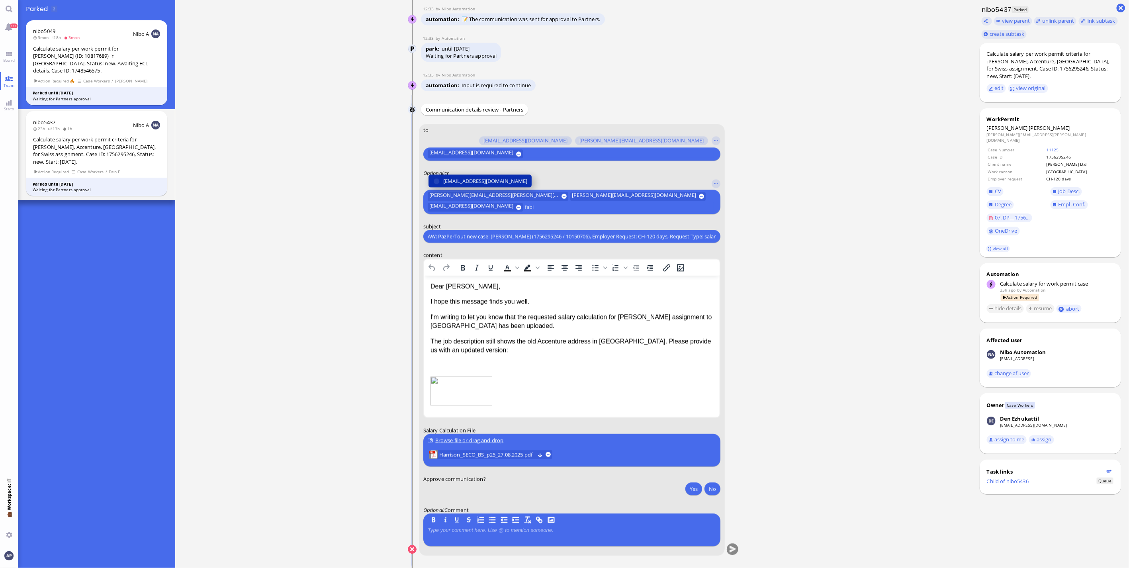
type input "fabi"
click at [519, 176] on button "[EMAIL_ADDRESS][DOMAIN_NAME]" at bounding box center [480, 180] width 103 height 13
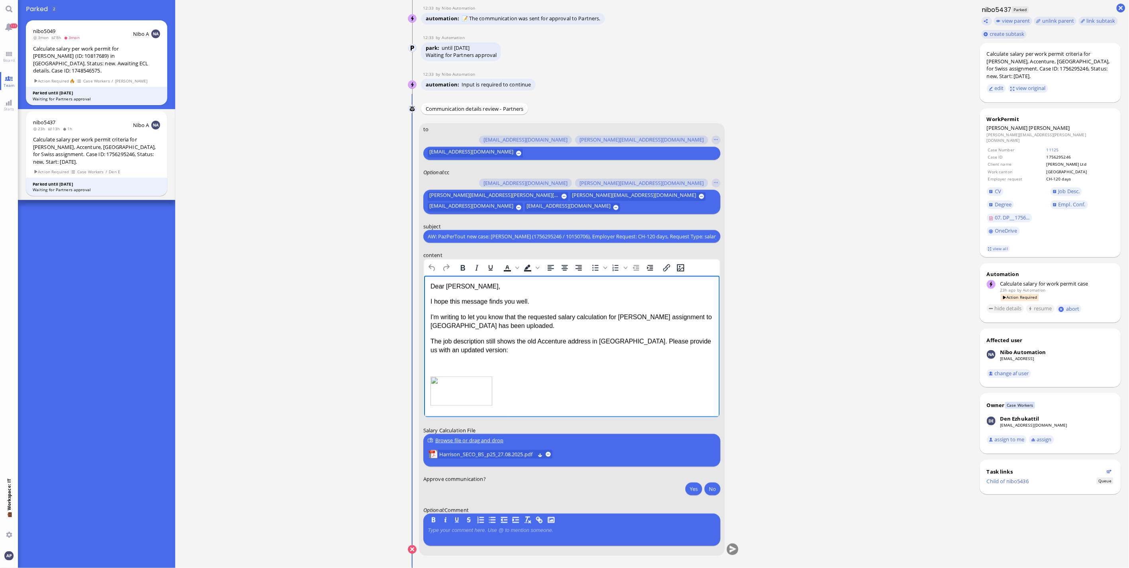
click at [508, 369] on p "Rich Text Area. Press ALT-0 for help." at bounding box center [571, 365] width 283 height 9
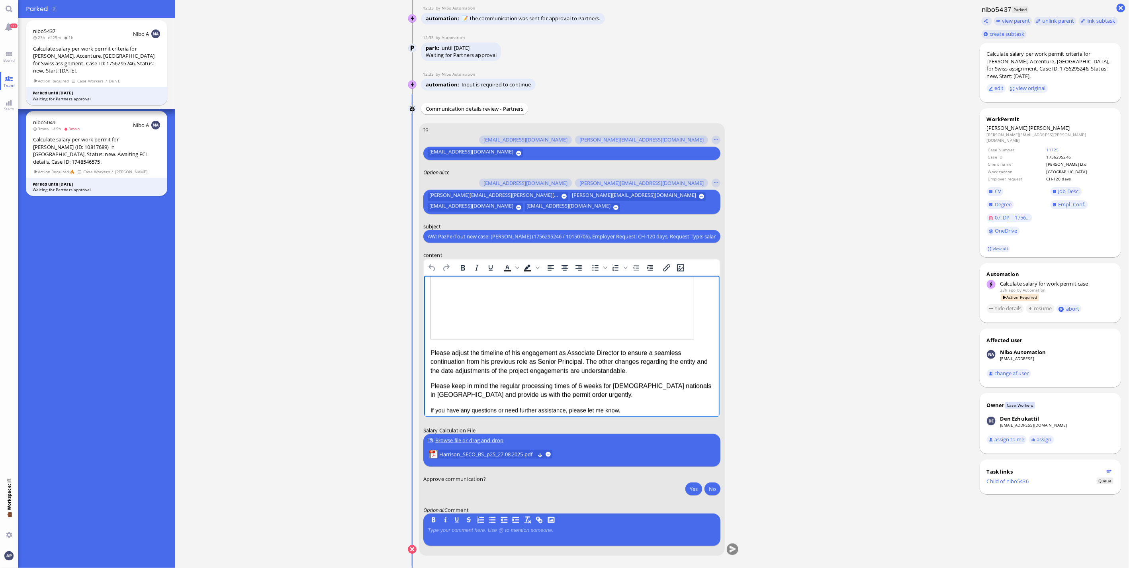
scroll to position [444, 0]
click at [643, 408] on p "If you have any questions or need further assistance, please let me know." at bounding box center [571, 408] width 283 height 9
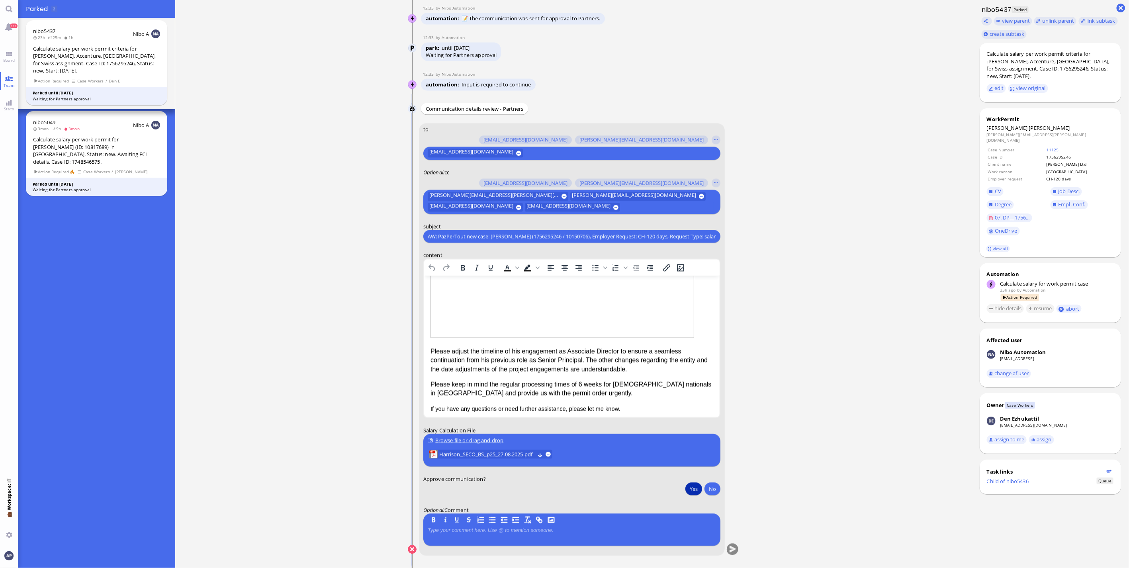
click at [690, 487] on button "Yes" at bounding box center [693, 488] width 17 height 13
click at [727, 547] on button "submit" at bounding box center [733, 550] width 12 height 12
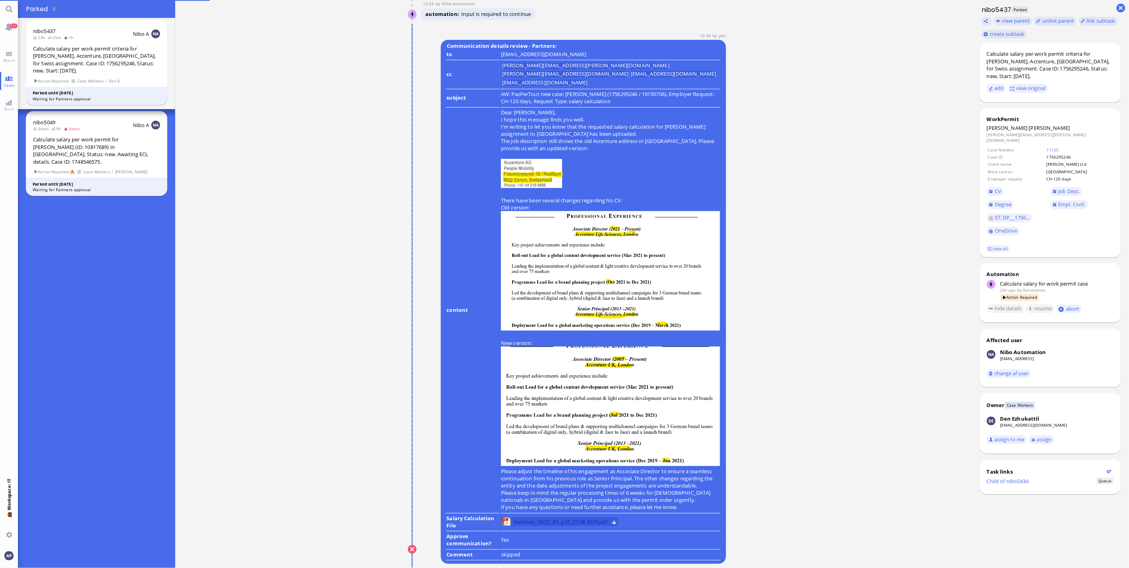
click at [542, 526] on span "Harrison_SECO_BS_p25_27.08.2025.pdf" at bounding box center [561, 521] width 94 height 9
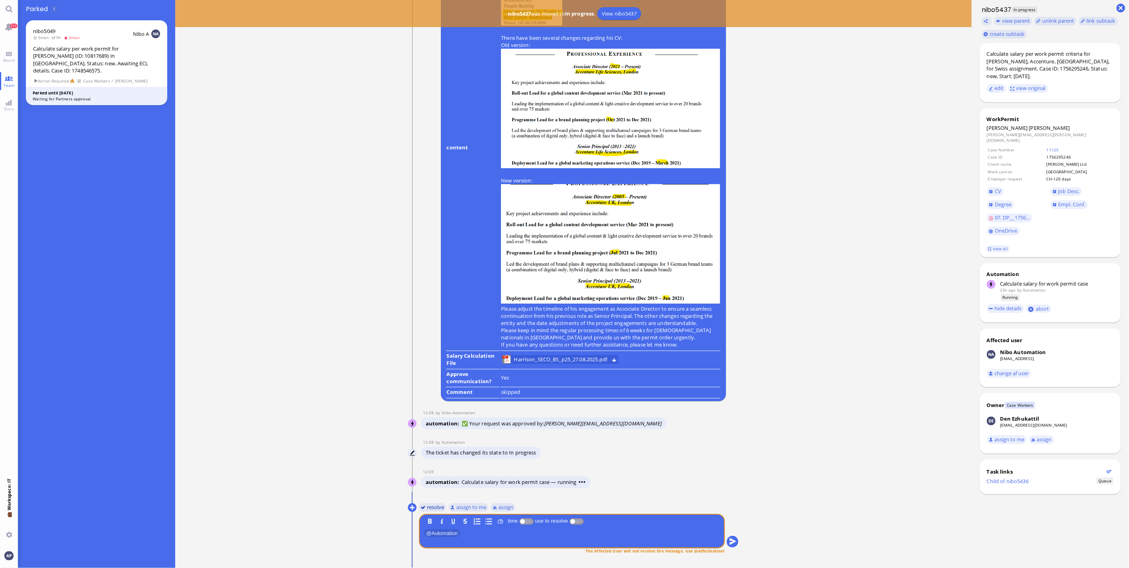
click at [423, 506] on button "resolve" at bounding box center [432, 507] width 27 height 9
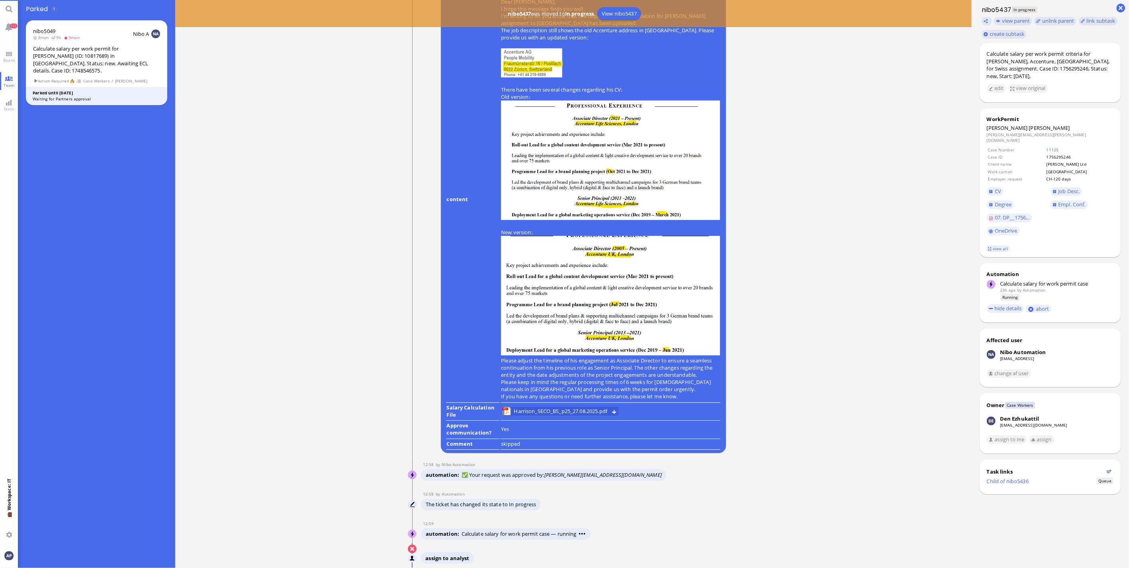
scroll to position [0, 0]
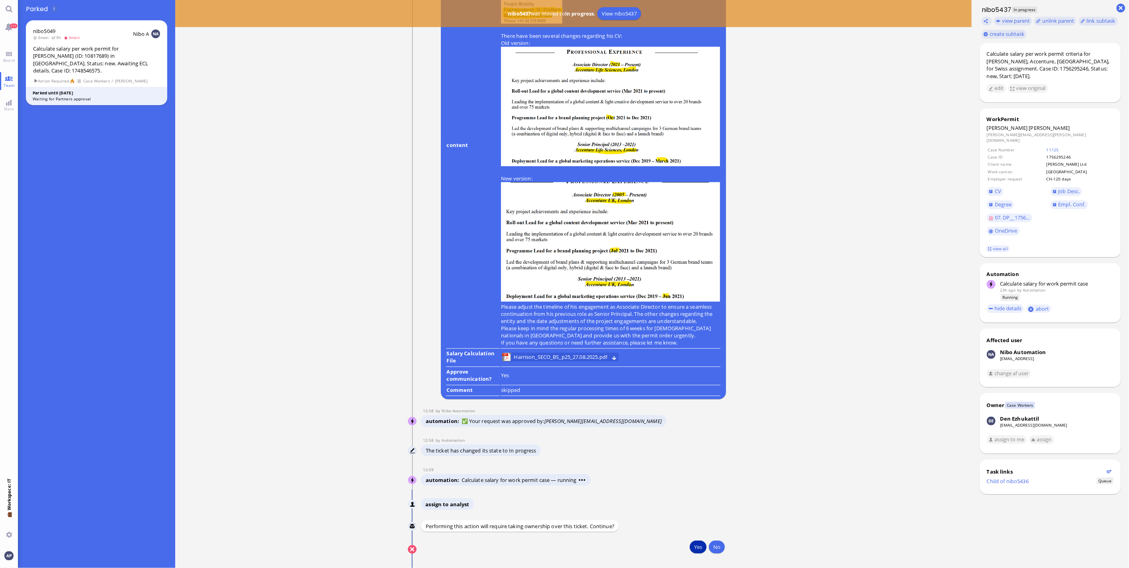
click at [703, 548] on button "Yes" at bounding box center [698, 546] width 17 height 13
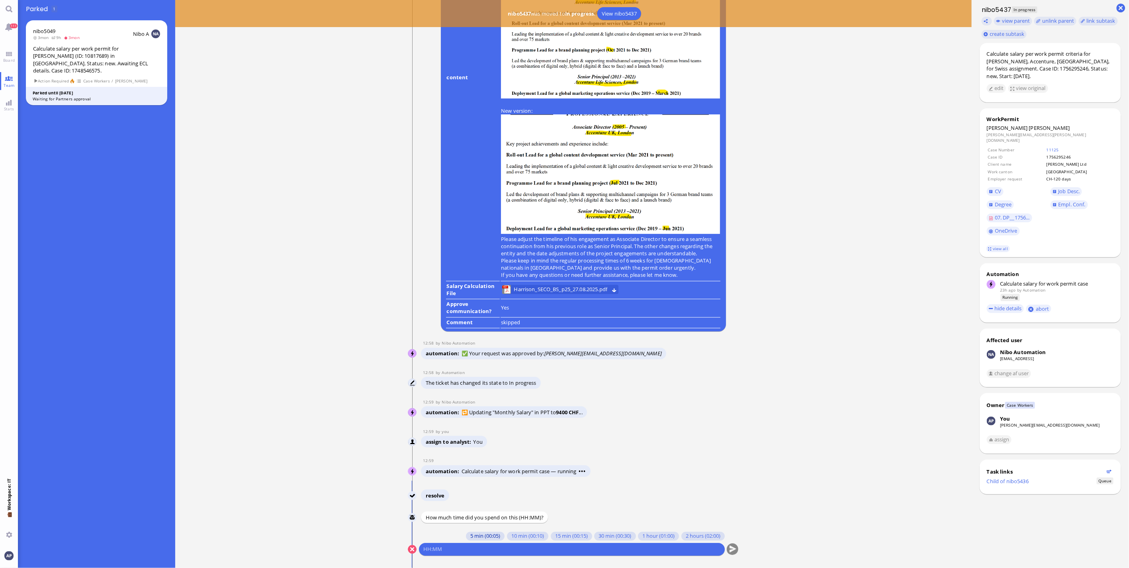
click at [481, 535] on button "5 min (00:05)" at bounding box center [485, 536] width 39 height 9
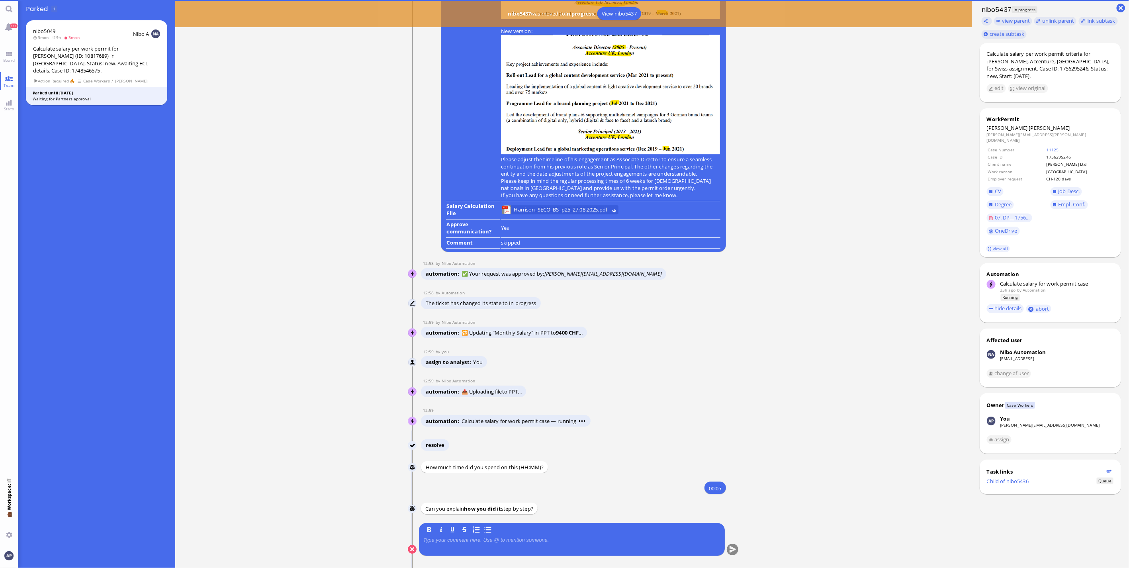
click at [477, 544] on div at bounding box center [571, 545] width 297 height 17
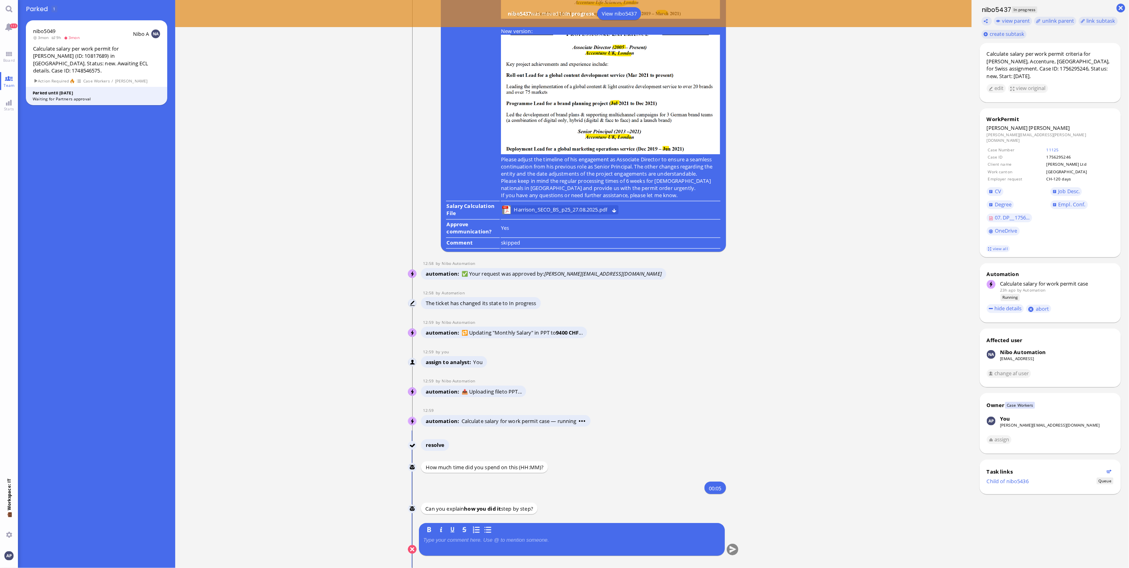
click at [477, 540] on p at bounding box center [571, 540] width 297 height 6
click at [731, 554] on button "submit" at bounding box center [733, 550] width 12 height 12
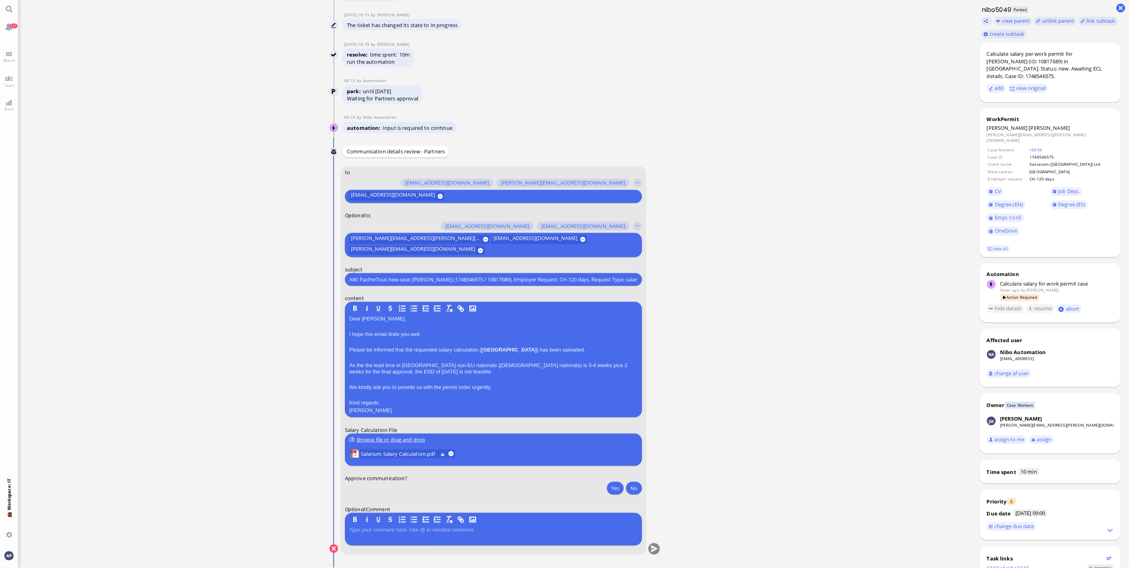
scroll to position [0, 0]
click at [10, 56] on link "Board" at bounding box center [9, 57] width 18 height 18
